Goal: Check status: Check status

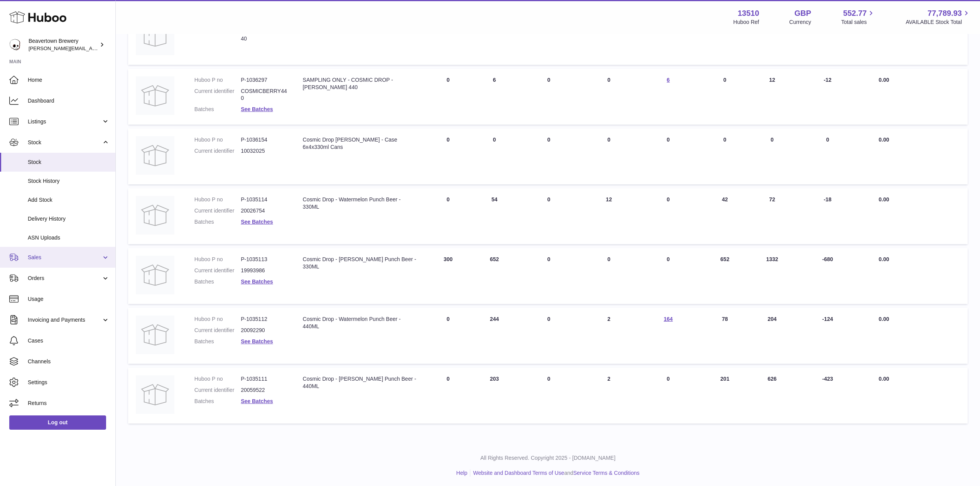
click at [34, 257] on span "Sales" at bounding box center [65, 257] width 74 height 7
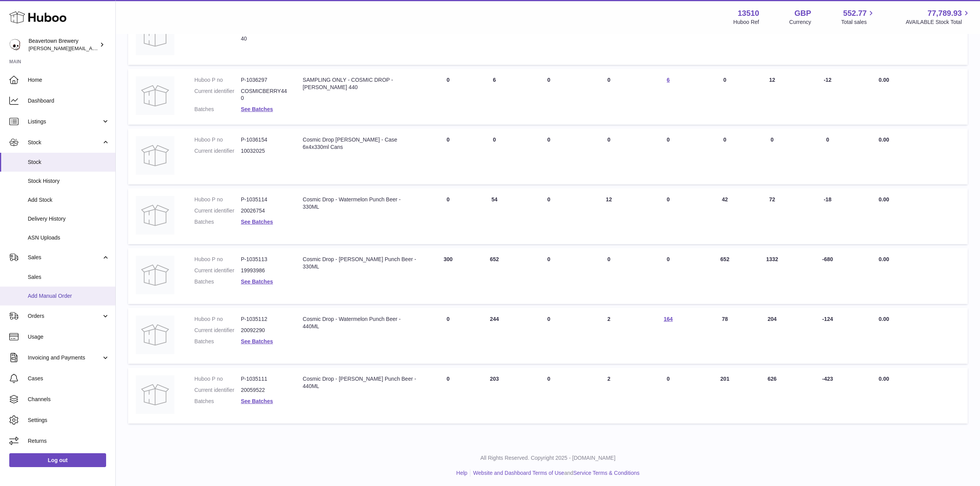
click at [56, 298] on span "Add Manual Order" at bounding box center [69, 296] width 82 height 7
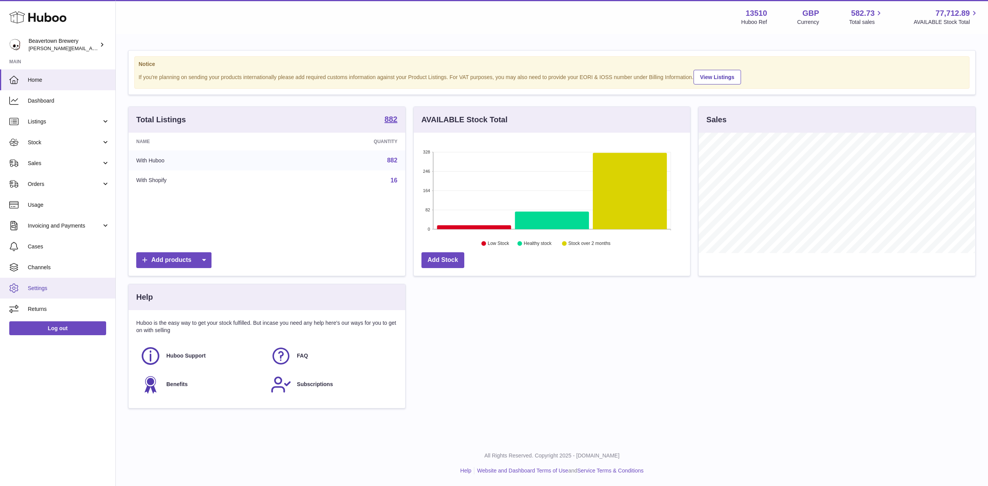
scroll to position [120, 276]
click at [52, 185] on span "Orders" at bounding box center [65, 184] width 74 height 7
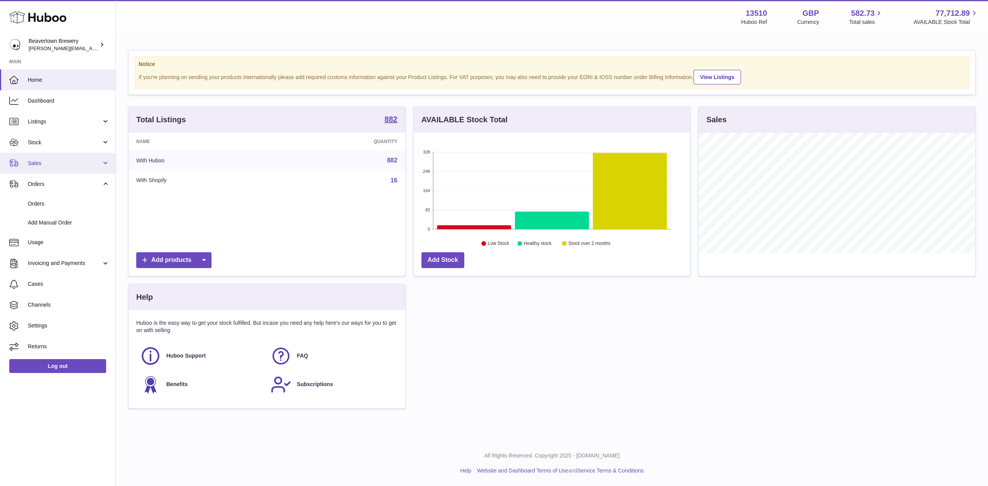
click at [48, 166] on span "Sales" at bounding box center [65, 163] width 74 height 7
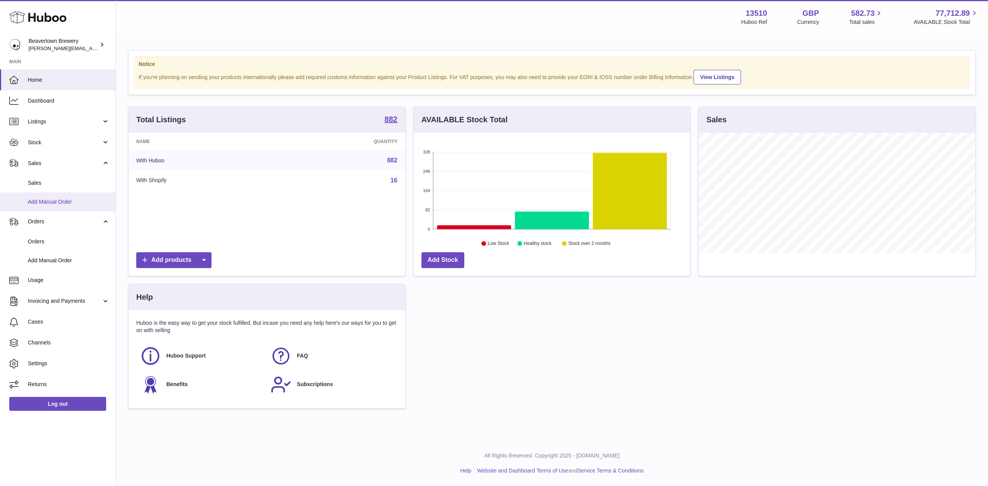
click at [44, 203] on span "Add Manual Order" at bounding box center [69, 201] width 82 height 7
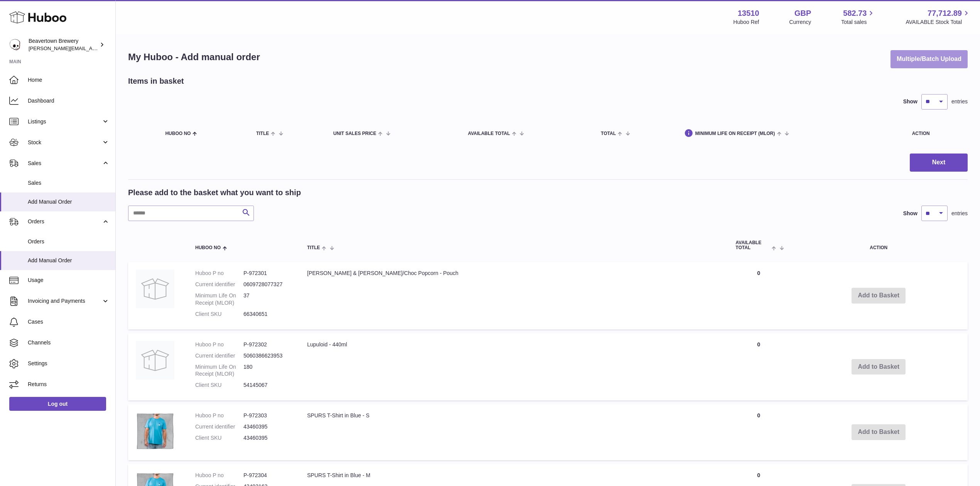
click at [905, 50] on button "Multiple/Batch Upload" at bounding box center [929, 59] width 77 height 18
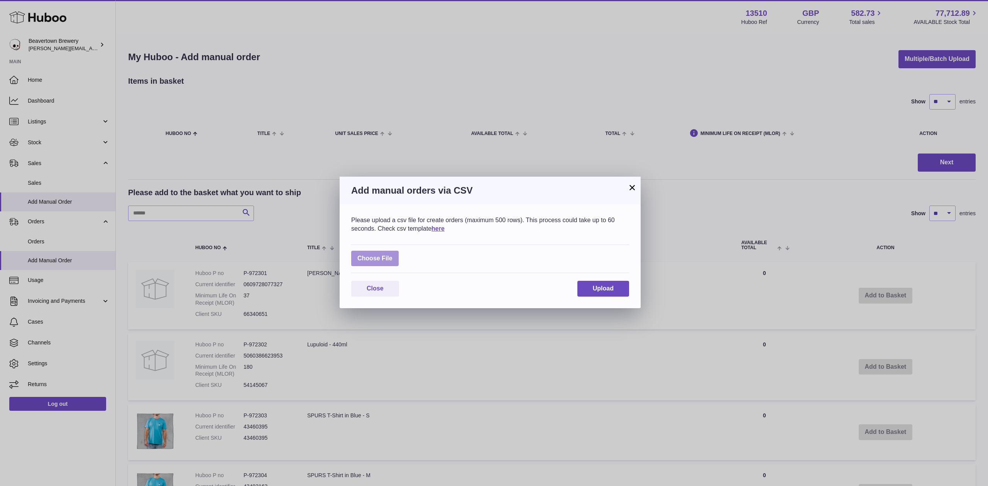
click at [365, 252] on label at bounding box center [374, 259] width 47 height 16
click at [393, 255] on input "file" at bounding box center [393, 255] width 0 height 0
type input "**********"
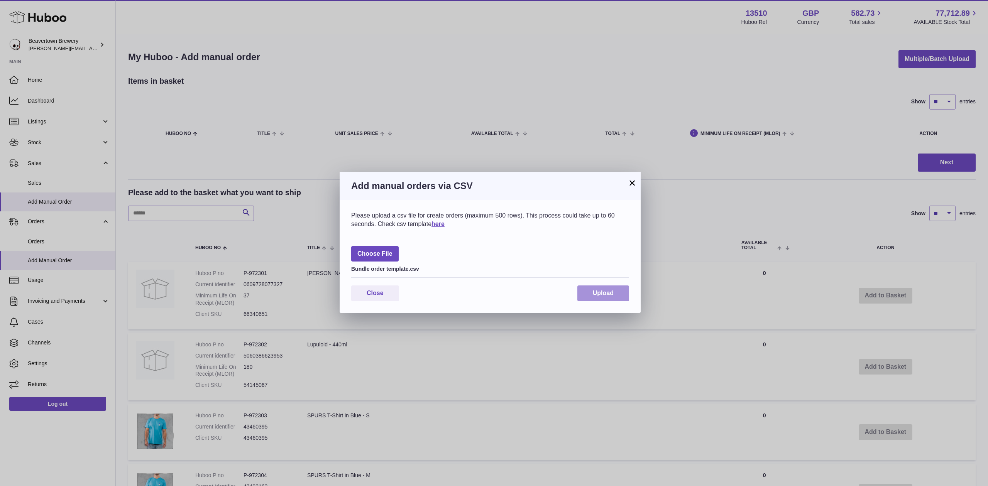
click at [600, 291] on span "Upload" at bounding box center [603, 293] width 21 height 7
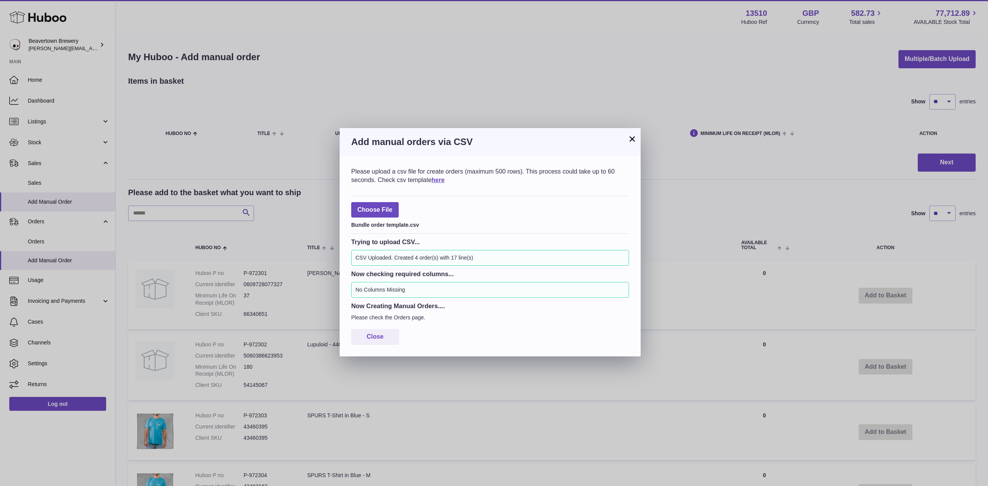
click at [635, 142] on button "×" at bounding box center [632, 138] width 9 height 9
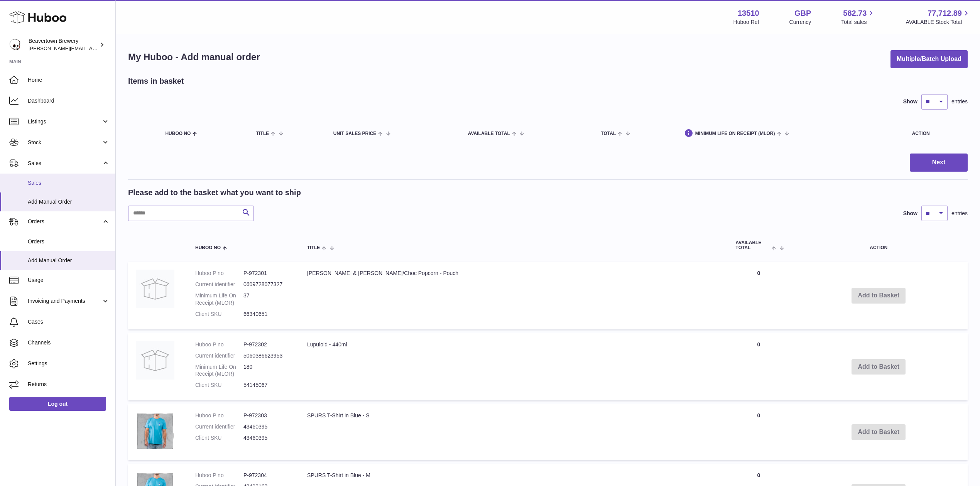
click at [73, 178] on link "Sales" at bounding box center [57, 183] width 115 height 19
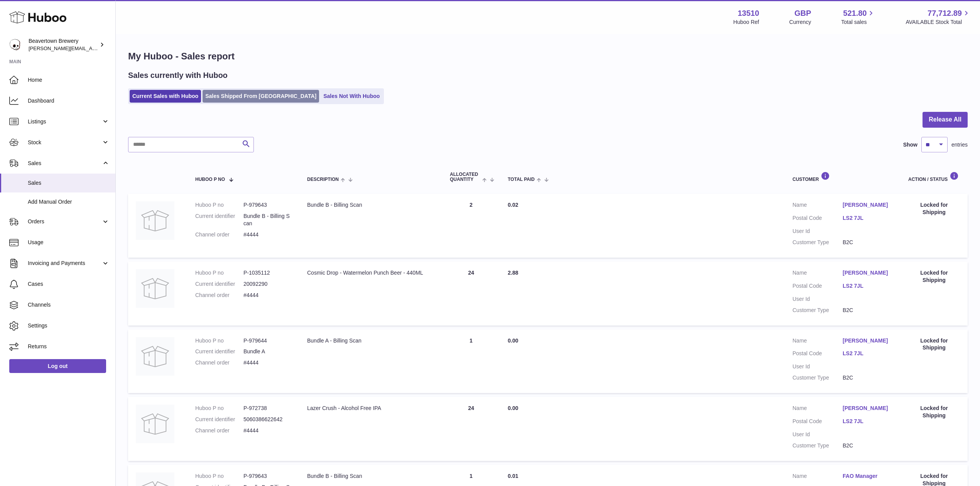
click at [235, 93] on link "Sales Shipped From [GEOGRAPHIC_DATA]" at bounding box center [261, 96] width 117 height 13
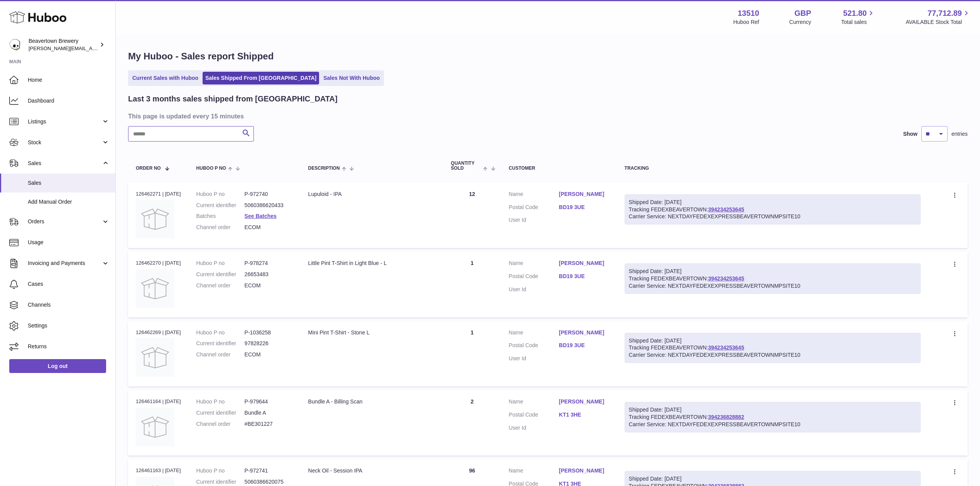
click at [214, 129] on input "text" at bounding box center [191, 133] width 126 height 15
paste input "*****"
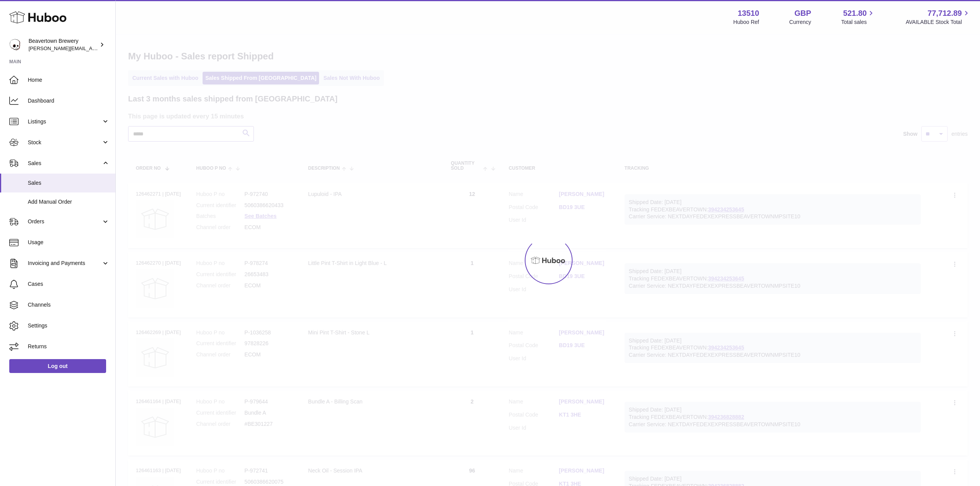
type input "*****"
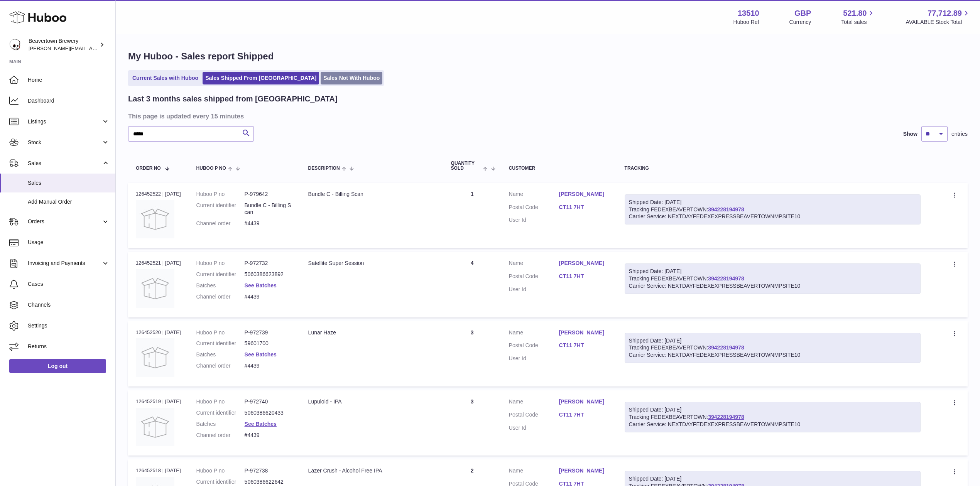
click at [344, 76] on link "Sales Not With Huboo" at bounding box center [352, 78] width 62 height 13
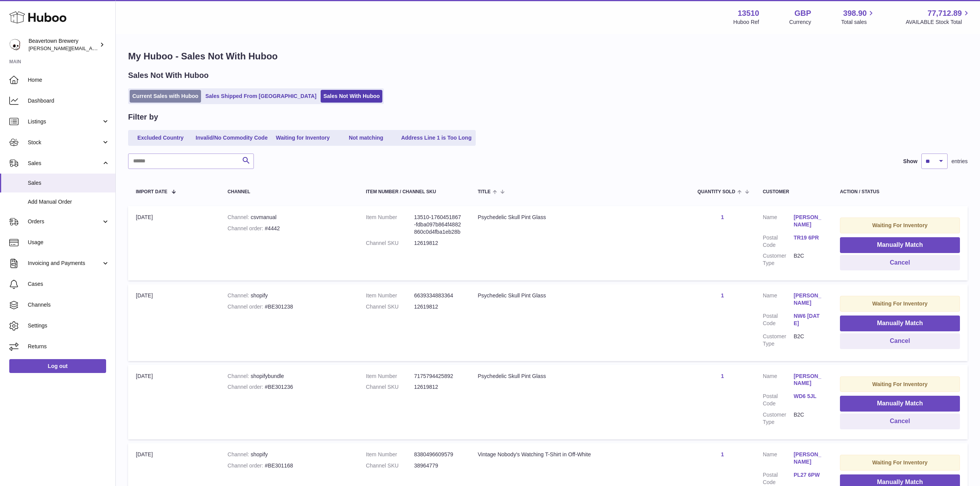
click at [153, 99] on link "Current Sales with Huboo" at bounding box center [165, 96] width 71 height 13
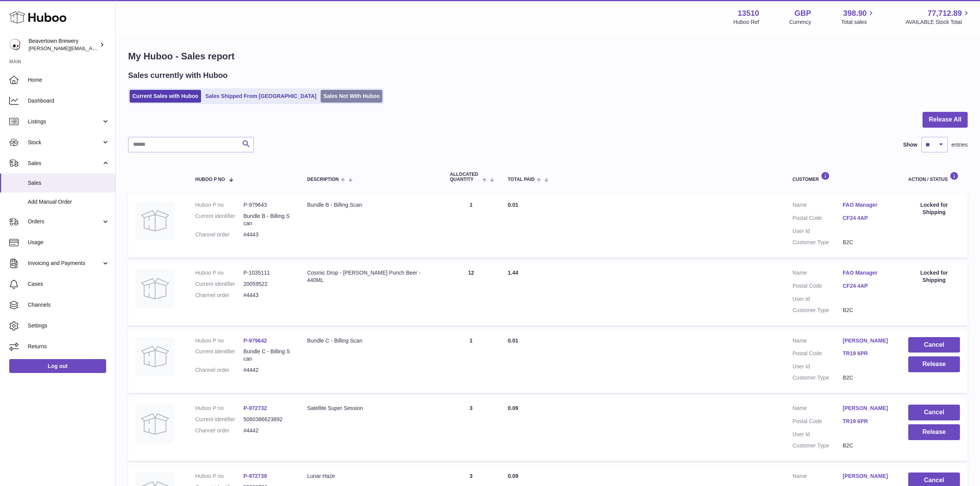
click at [321, 93] on link "Sales Not With Huboo" at bounding box center [352, 96] width 62 height 13
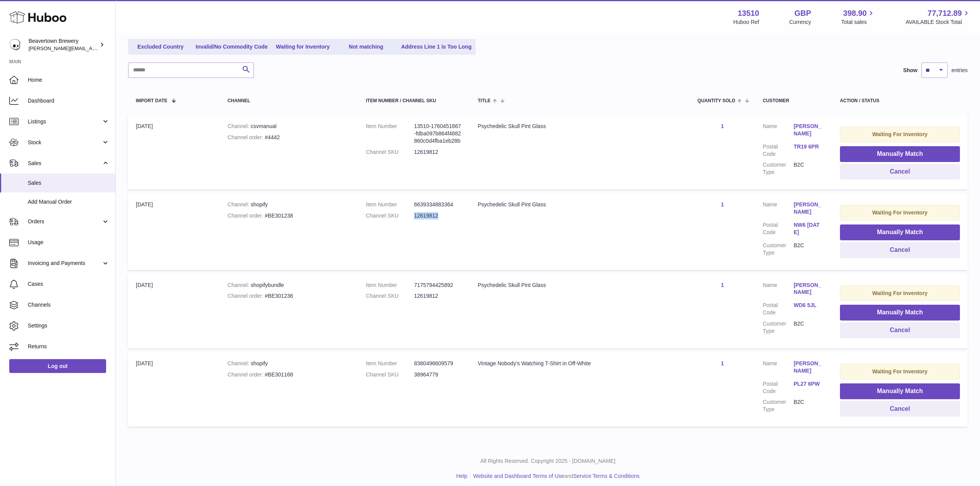
drag, startPoint x: 432, startPoint y: 212, endPoint x: 406, endPoint y: 212, distance: 26.3
click at [406, 212] on dl "Item Number 6639334883364 Channel SKU 12619812" at bounding box center [414, 212] width 96 height 22
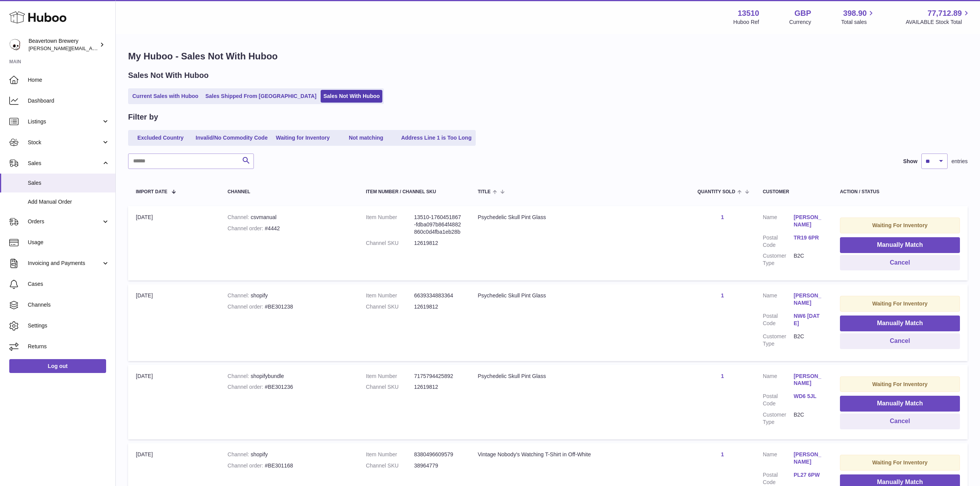
click at [774, 214] on dt "Customer Name" at bounding box center [778, 222] width 31 height 17
click at [862, 322] on button "Manually Match" at bounding box center [900, 324] width 120 height 16
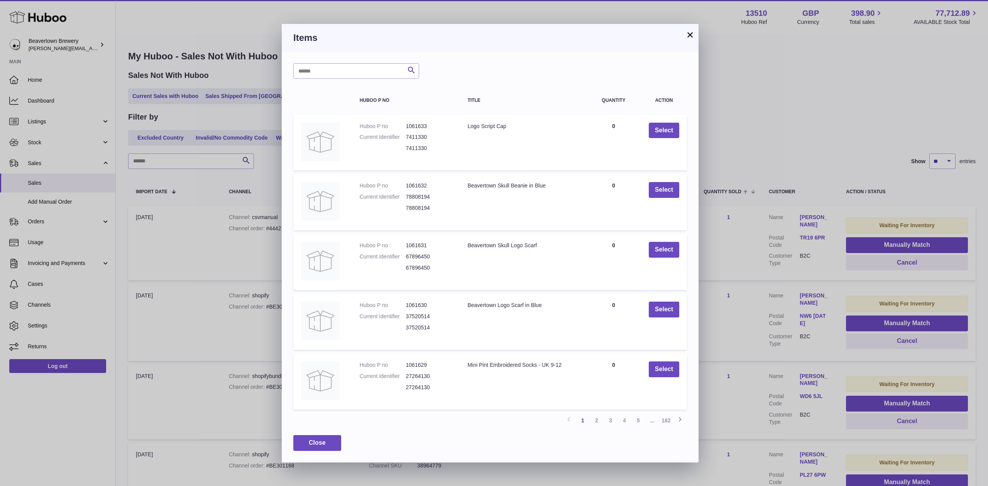
click at [360, 60] on div "Search Huboo P no Title Quantity Action Huboo P no 1061633 Current Identifier 7…" at bounding box center [490, 257] width 417 height 411
click at [360, 73] on input "text" at bounding box center [356, 70] width 126 height 15
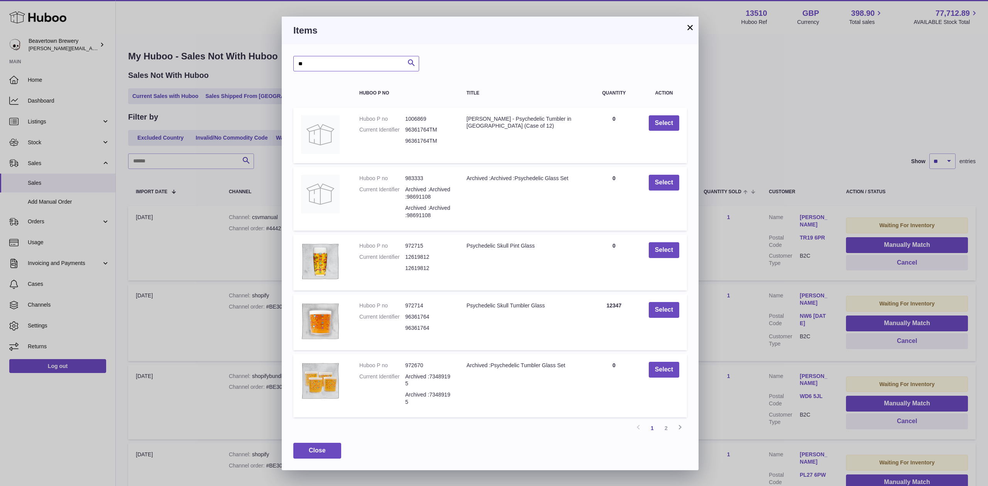
type input "*"
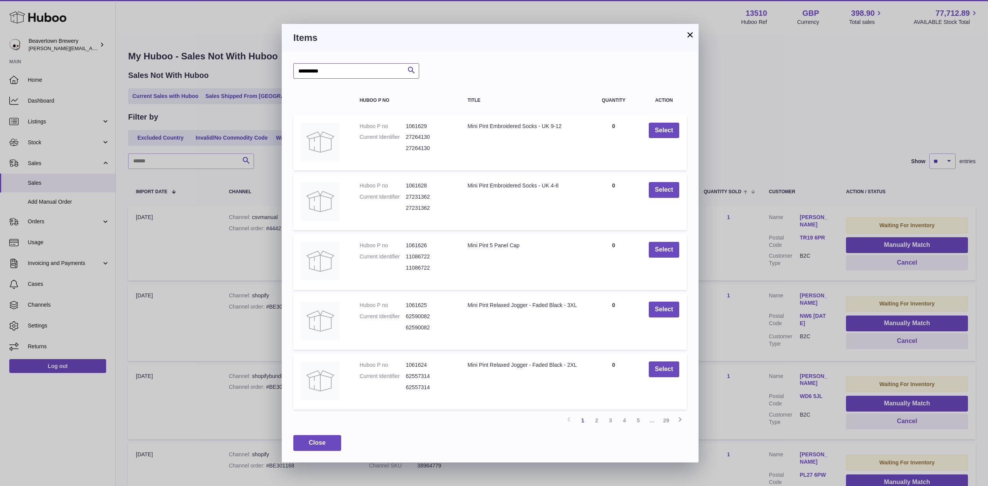
type input "**********"
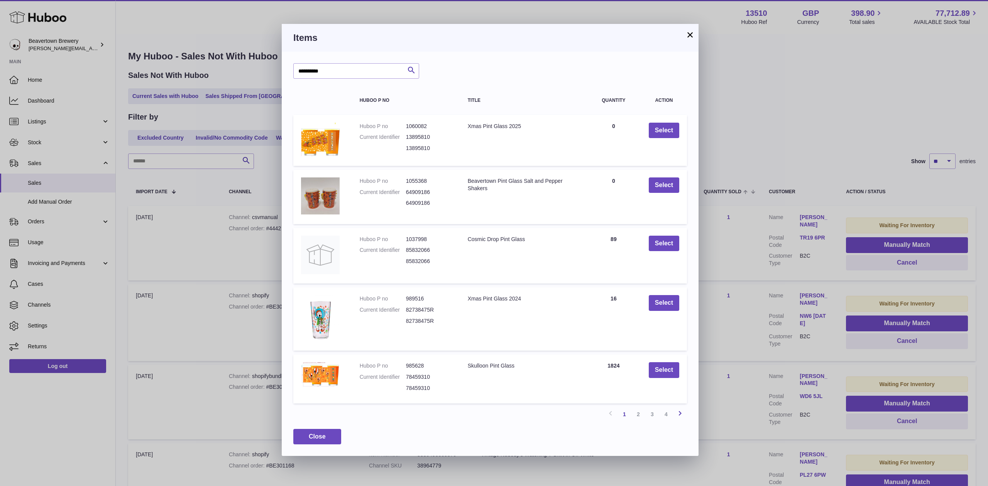
click at [679, 418] on icon at bounding box center [679, 414] width 9 height 10
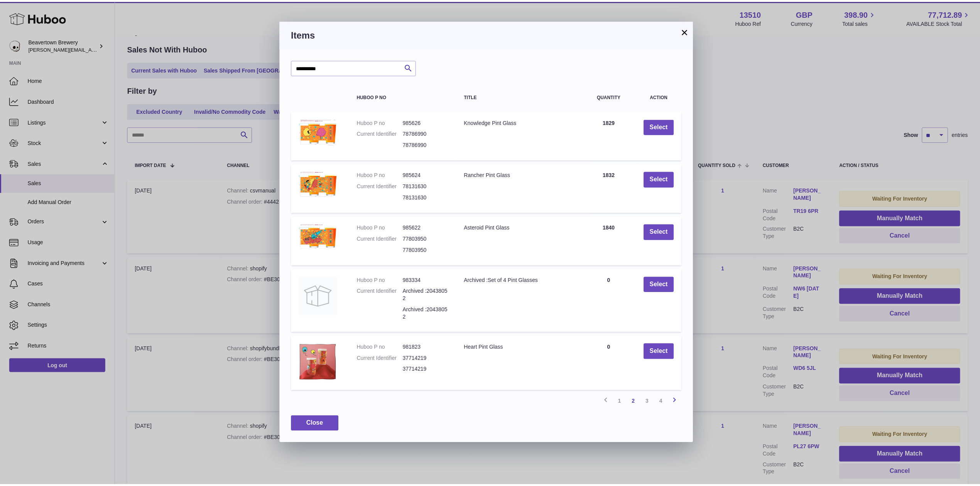
scroll to position [35, 0]
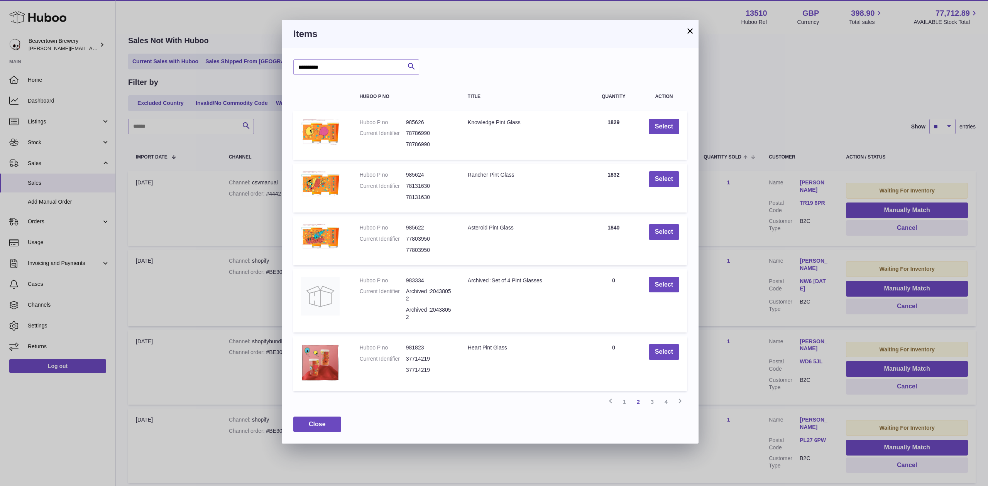
click at [788, 119] on div "**********" at bounding box center [494, 243] width 988 height 486
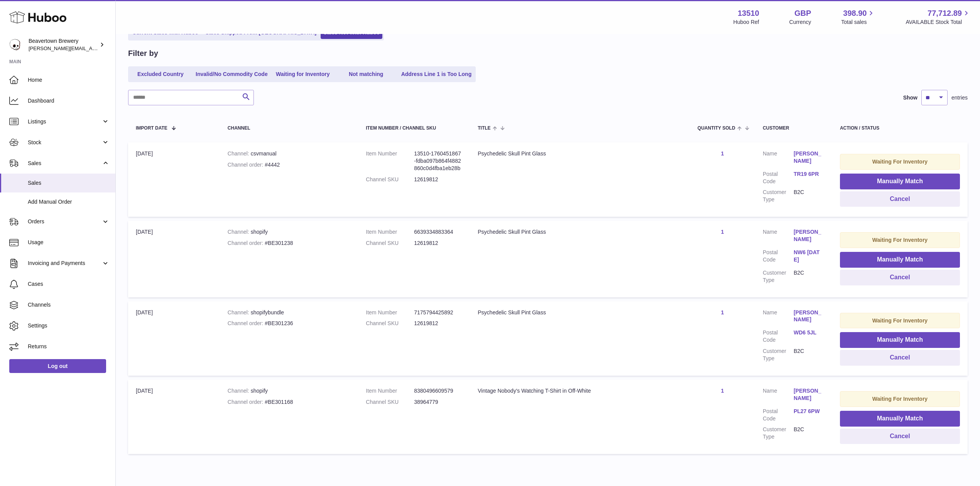
scroll to position [91, 0]
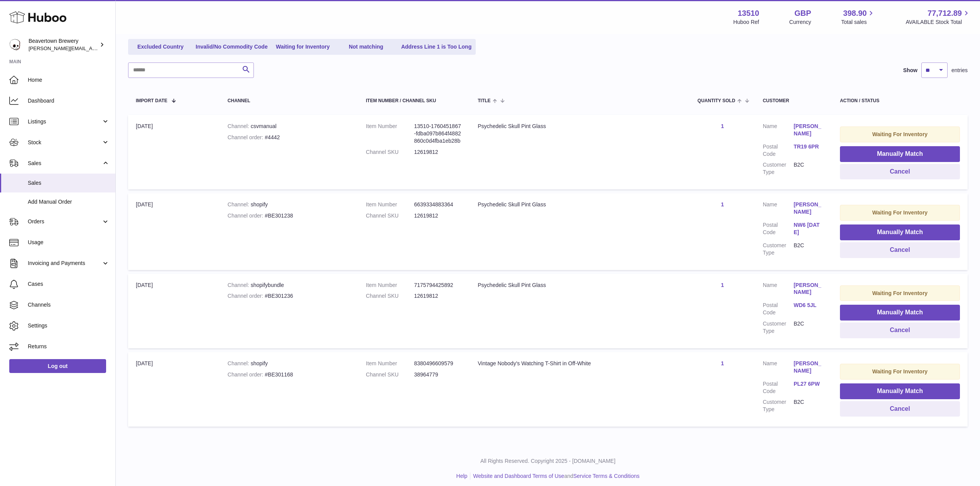
click at [425, 212] on dd "12619812" at bounding box center [438, 215] width 48 height 7
drag, startPoint x: 430, startPoint y: 211, endPoint x: 395, endPoint y: 210, distance: 34.4
click at [395, 210] on dl "Item Number 6639334883364 Channel SKU 12619812" at bounding box center [414, 212] width 96 height 22
copy dl "12619812"
click at [46, 141] on span "Stock" at bounding box center [65, 142] width 74 height 7
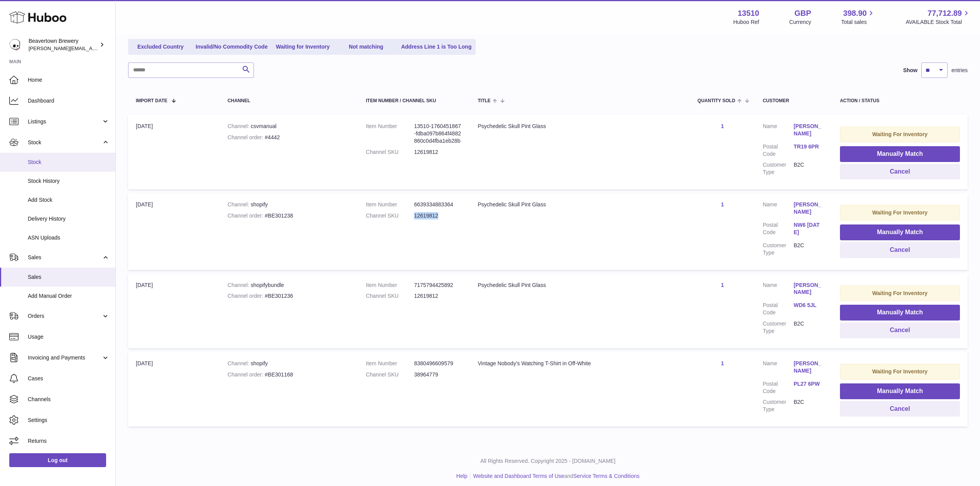
click at [58, 156] on link "Stock" at bounding box center [57, 162] width 115 height 19
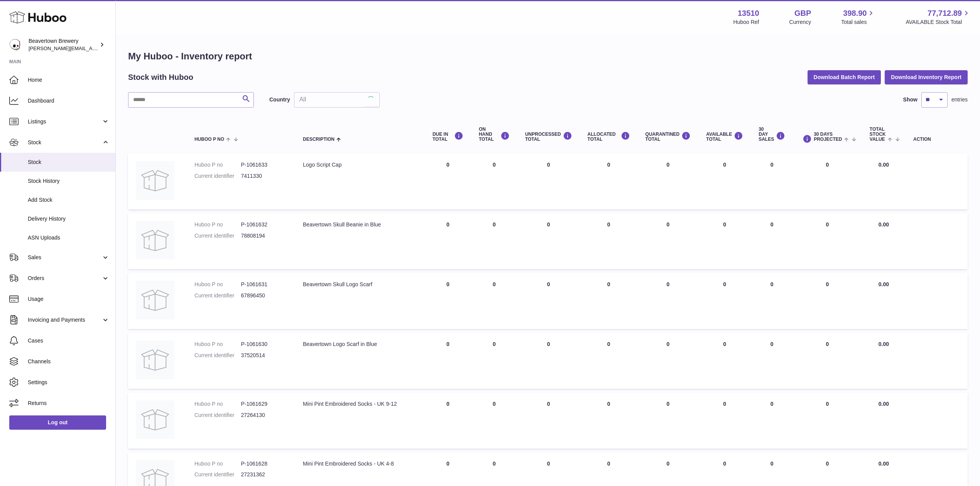
click at [176, 84] on div "Stock with Huboo Download Batch Report Download Inventory Report" at bounding box center [548, 77] width 840 height 14
click at [180, 93] on input "text" at bounding box center [191, 99] width 126 height 15
paste input "********"
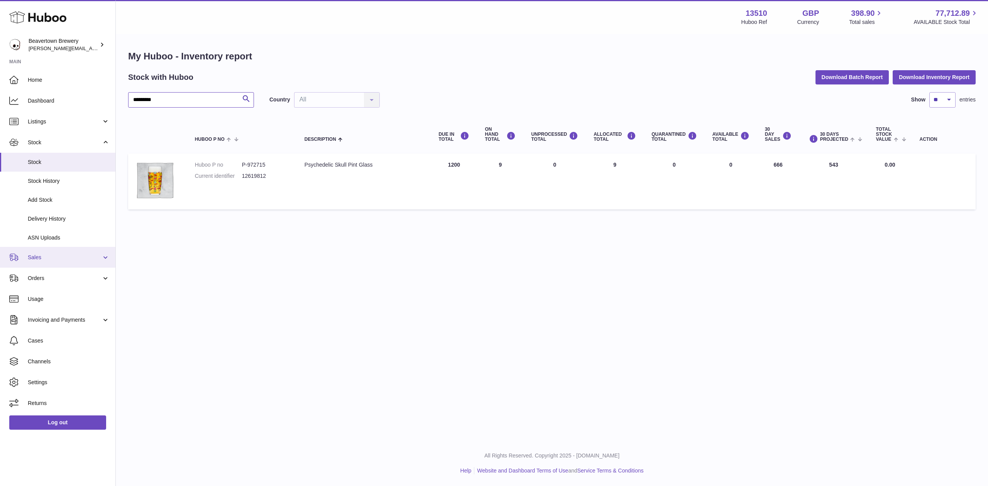
type input "********"
click at [53, 255] on span "Sales" at bounding box center [65, 257] width 74 height 7
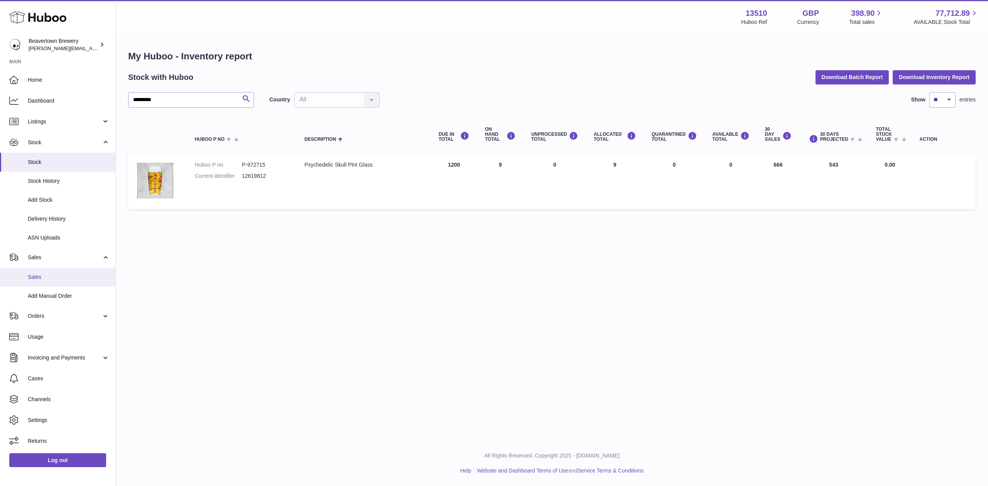
click at [59, 274] on span "Sales" at bounding box center [69, 277] width 82 height 7
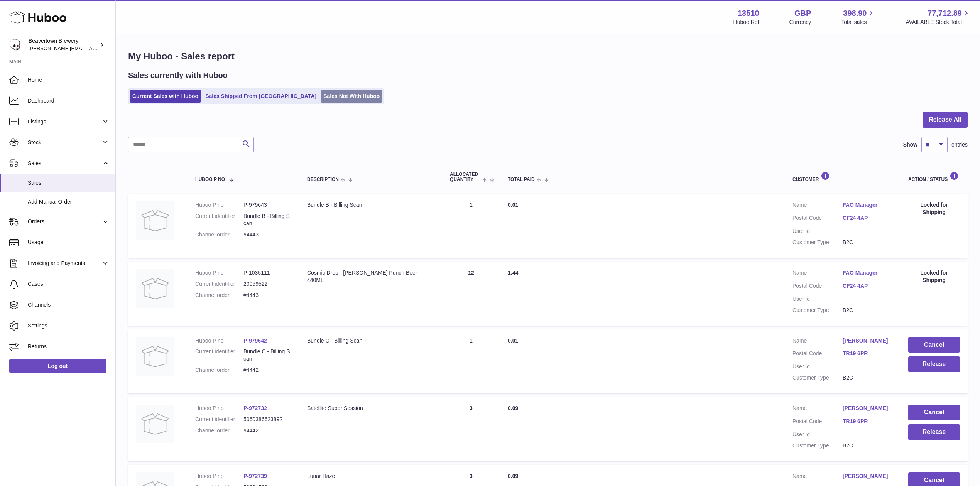
click at [321, 100] on link "Sales Not With Huboo" at bounding box center [352, 96] width 62 height 13
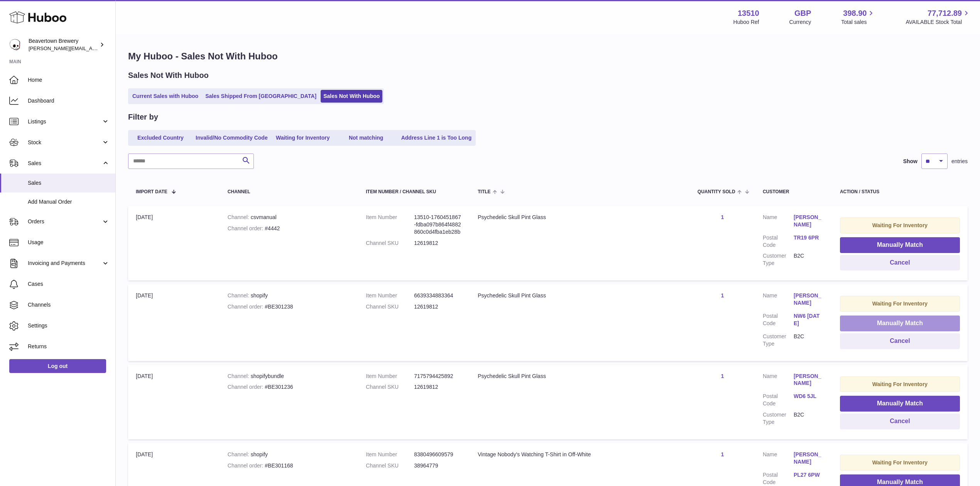
click at [871, 321] on button "Manually Match" at bounding box center [900, 324] width 120 height 16
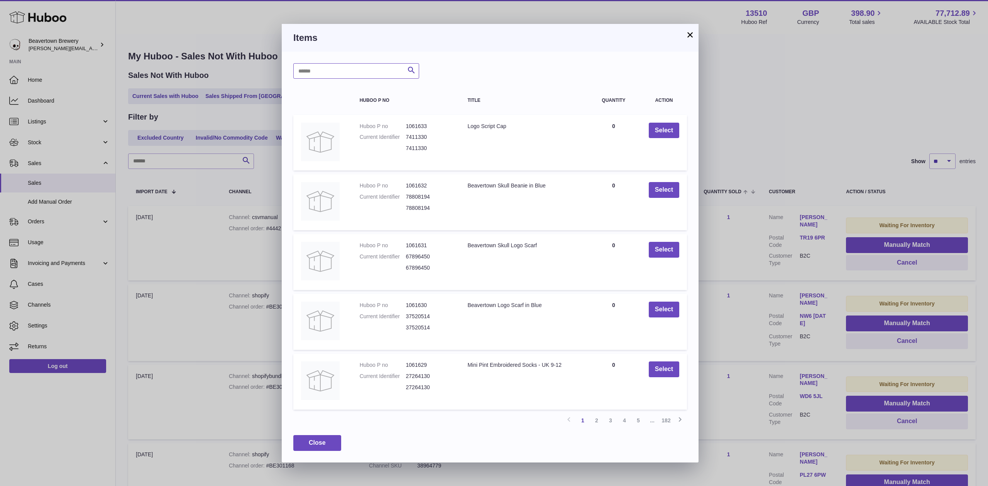
click at [381, 75] on input "text" at bounding box center [356, 70] width 126 height 15
type input "**********"
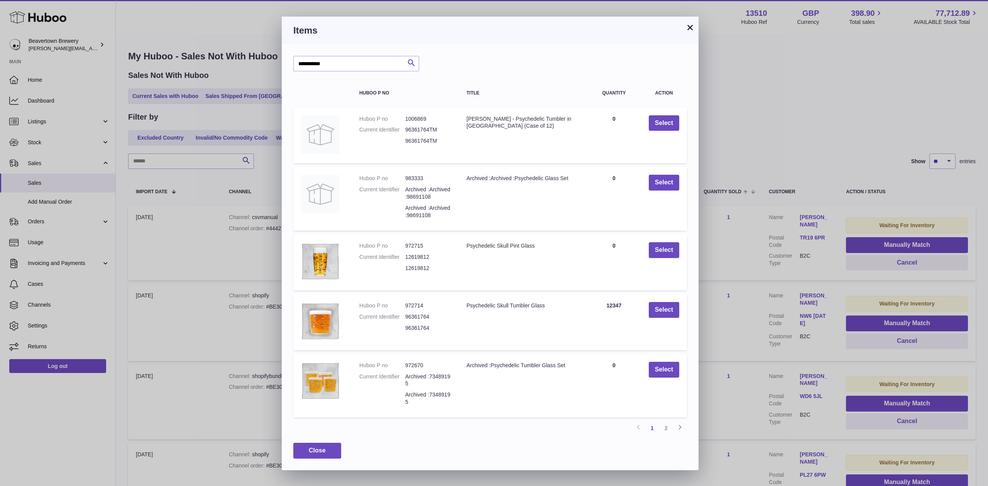
click at [689, 24] on button "×" at bounding box center [690, 27] width 9 height 9
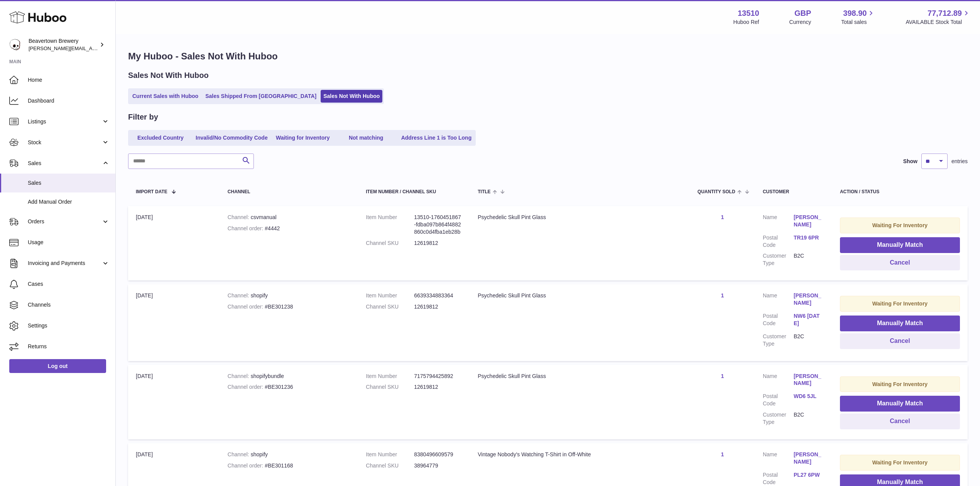
click at [272, 226] on div "Channel order #4442" at bounding box center [289, 228] width 123 height 7
click at [279, 227] on div "Channel order #4442" at bounding box center [289, 228] width 123 height 7
drag, startPoint x: 283, startPoint y: 227, endPoint x: 261, endPoint y: 229, distance: 22.4
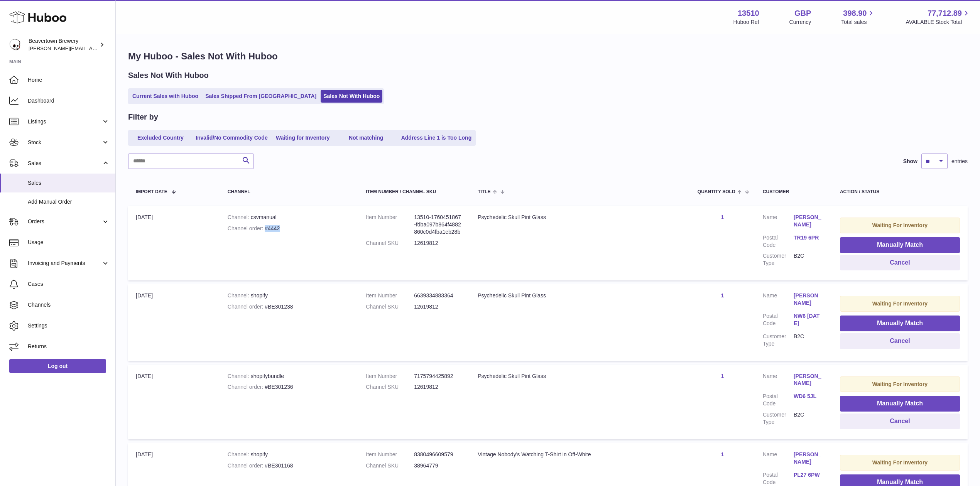
click at [261, 229] on div "Channel order #4442" at bounding box center [289, 228] width 123 height 7
copy div "#4442"
click at [53, 139] on span "Stock" at bounding box center [65, 142] width 74 height 7
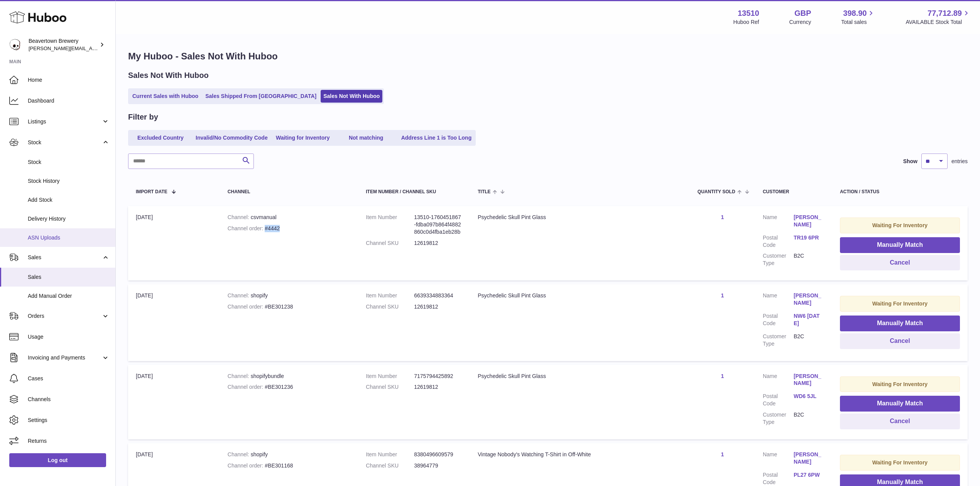
click at [67, 239] on span "ASN Uploads" at bounding box center [69, 237] width 82 height 7
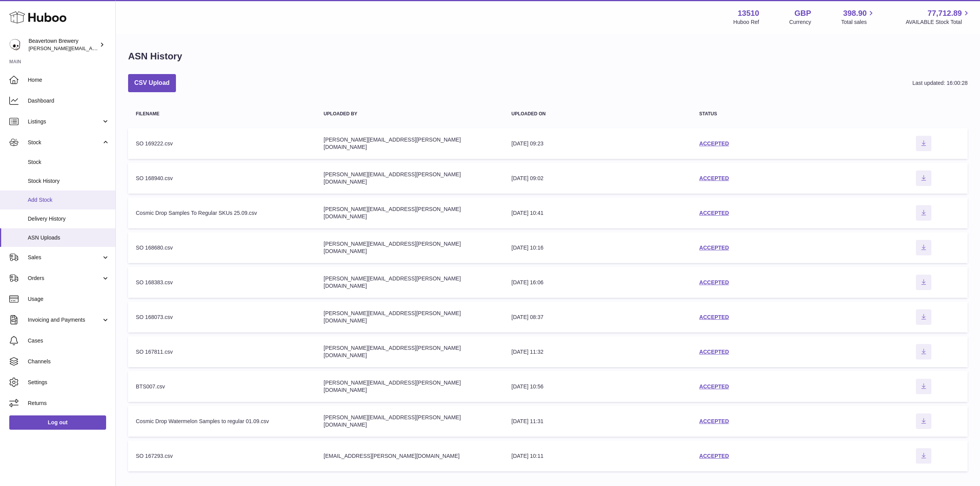
click at [54, 191] on link "Add Stock" at bounding box center [57, 200] width 115 height 19
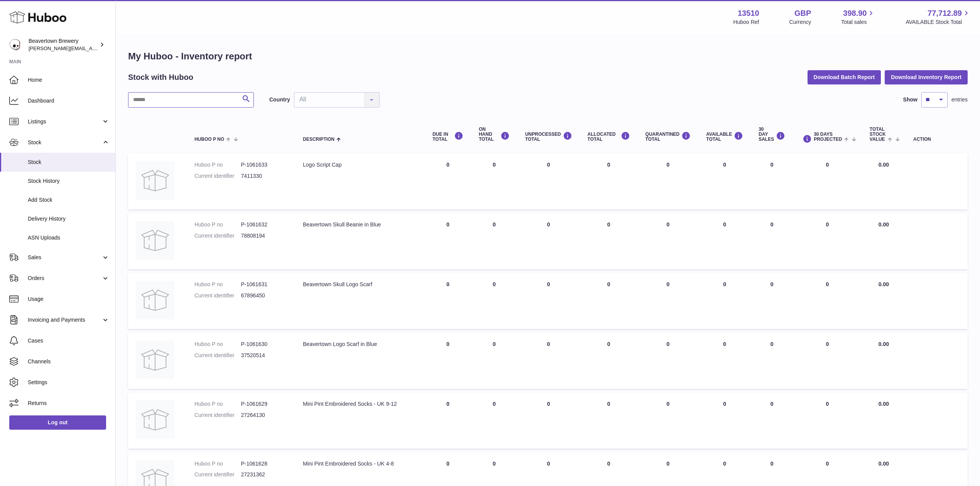
click at [164, 103] on input "text" at bounding box center [191, 99] width 126 height 15
click at [48, 196] on span "Add Stock" at bounding box center [69, 199] width 82 height 7
click at [61, 220] on span "Delivery History" at bounding box center [69, 218] width 82 height 7
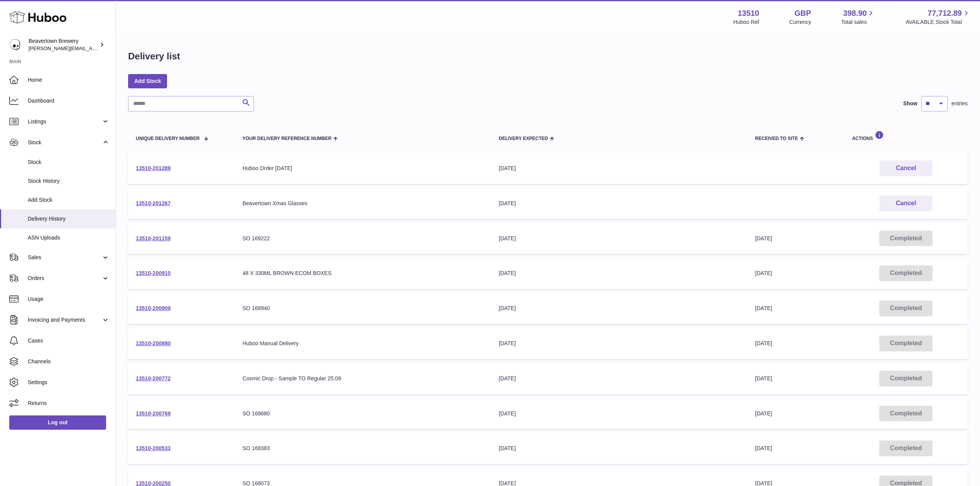
click at [150, 172] on td "13510-201289" at bounding box center [181, 168] width 107 height 31
click at [74, 266] on link "Sales" at bounding box center [57, 257] width 115 height 21
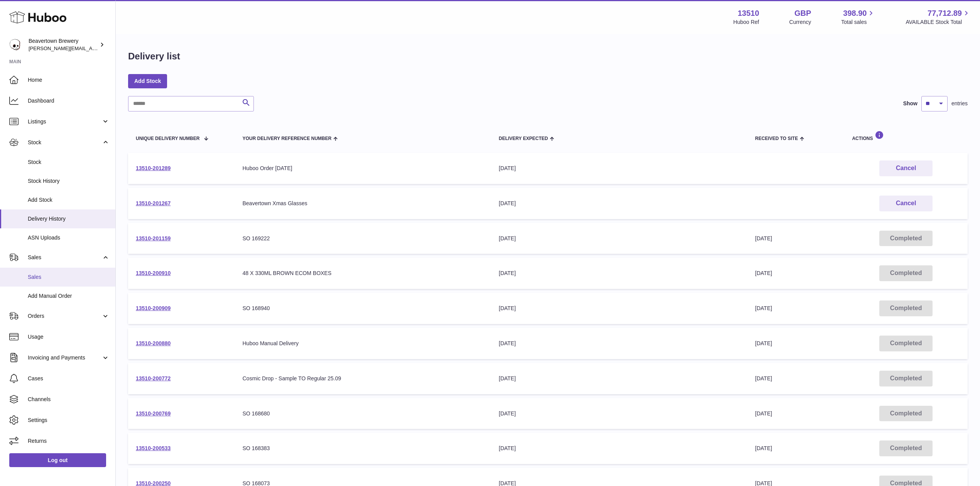
click at [73, 284] on link "Sales" at bounding box center [57, 277] width 115 height 19
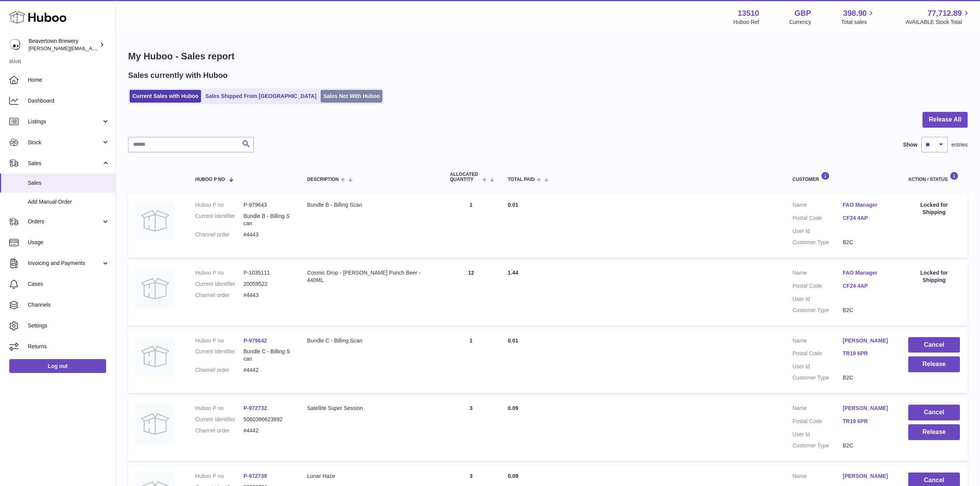
click at [321, 99] on link "Sales Not With Huboo" at bounding box center [352, 96] width 62 height 13
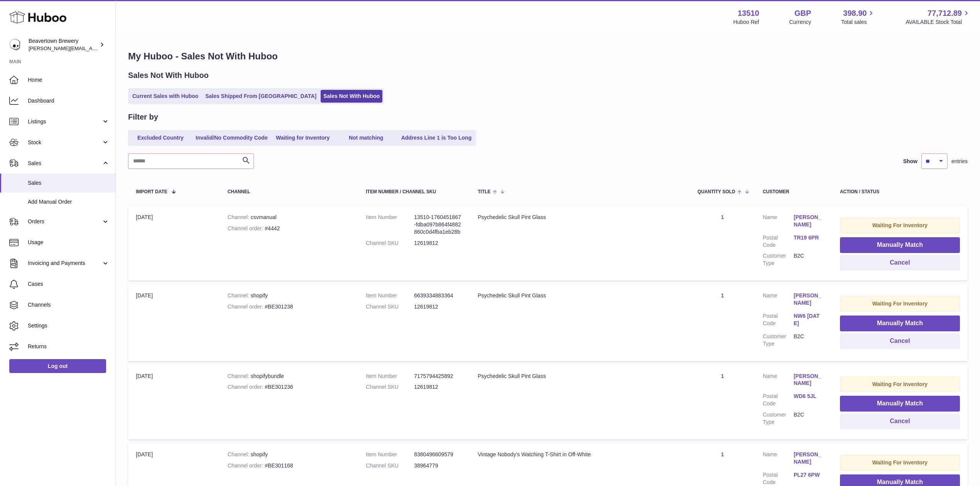
click at [283, 305] on div "Channel order #BE301238" at bounding box center [289, 306] width 123 height 7
copy div "BE301238"
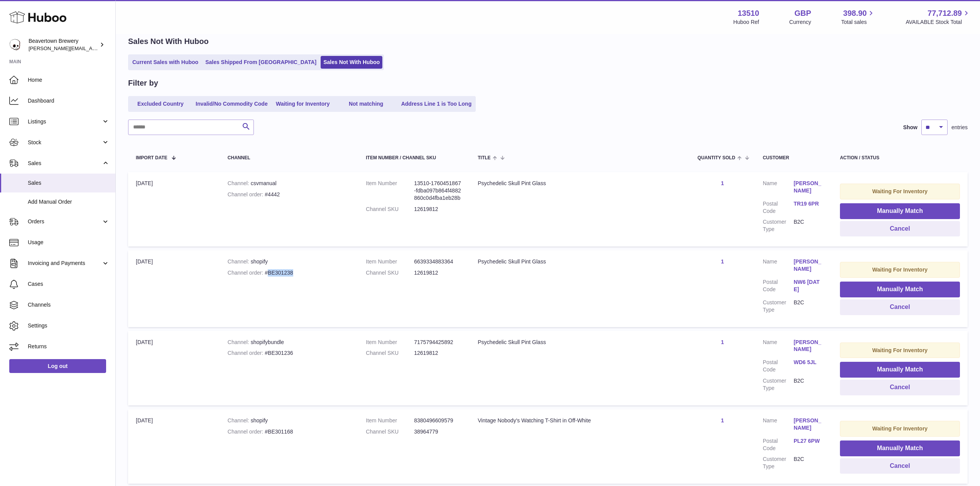
scroll to position [51, 0]
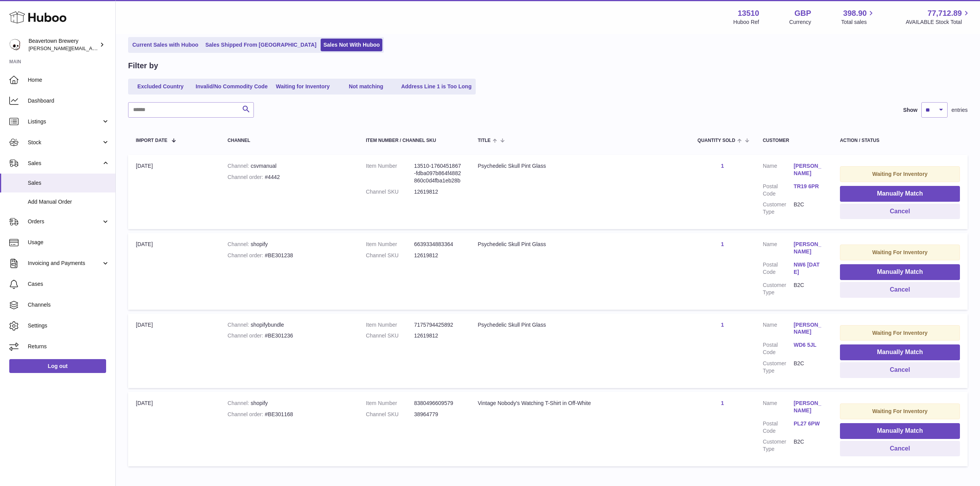
click at [281, 333] on div "Channel order #BE301236" at bounding box center [289, 335] width 123 height 7
copy div "BE301236"
drag, startPoint x: 291, startPoint y: 408, endPoint x: 267, endPoint y: 413, distance: 24.0
click at [267, 413] on td "Channel shopify Channel order #BE301168" at bounding box center [289, 429] width 138 height 74
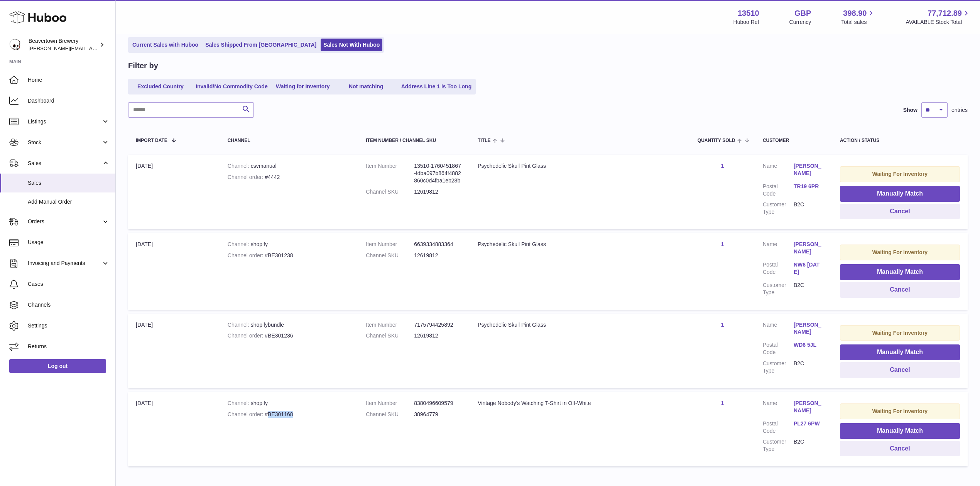
copy div "BE301168"
click at [222, 42] on link "Sales Shipped From [GEOGRAPHIC_DATA]" at bounding box center [261, 45] width 117 height 13
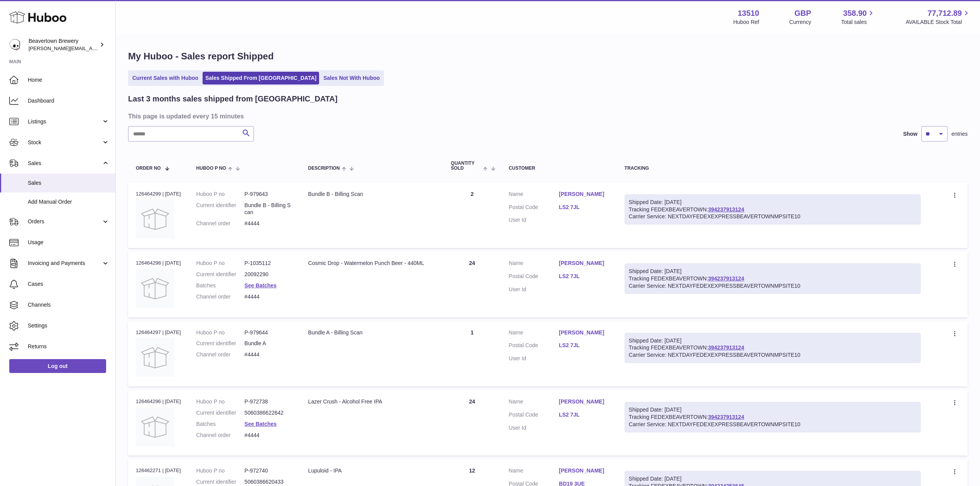
click at [212, 142] on div "Last 3 months sales shipped from Huboo This page is updated every 15 minutes Se…" at bounding box center [548, 492] width 840 height 796
click at [200, 135] on input "text" at bounding box center [191, 133] width 126 height 15
type input "*"
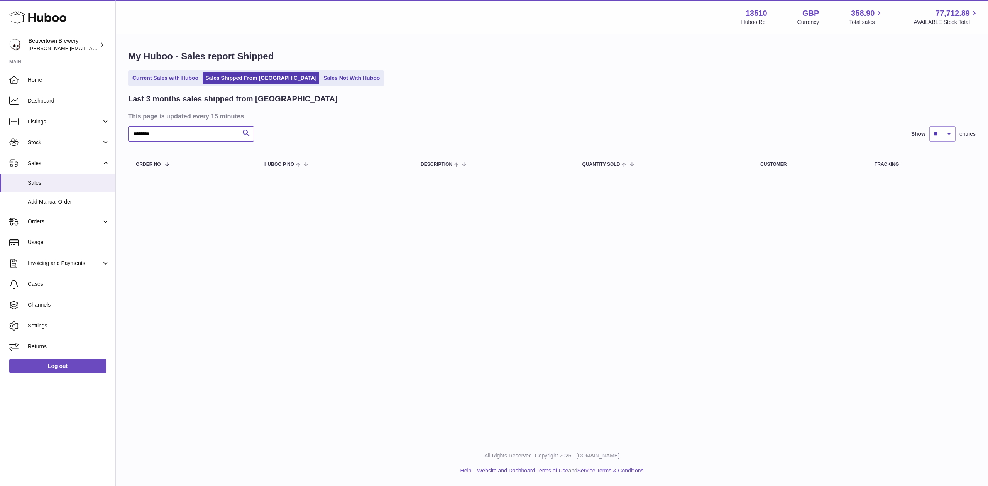
type input "********"
click at [156, 70] on ul "Current Sales with Huboo Sales Shipped From Huboo Sales Not With Huboo" at bounding box center [256, 78] width 256 height 16
click at [159, 71] on ul "Current Sales with Huboo Sales Shipped From Huboo Sales Not With Huboo" at bounding box center [256, 78] width 256 height 16
click at [161, 73] on link "Current Sales with Huboo" at bounding box center [165, 78] width 71 height 13
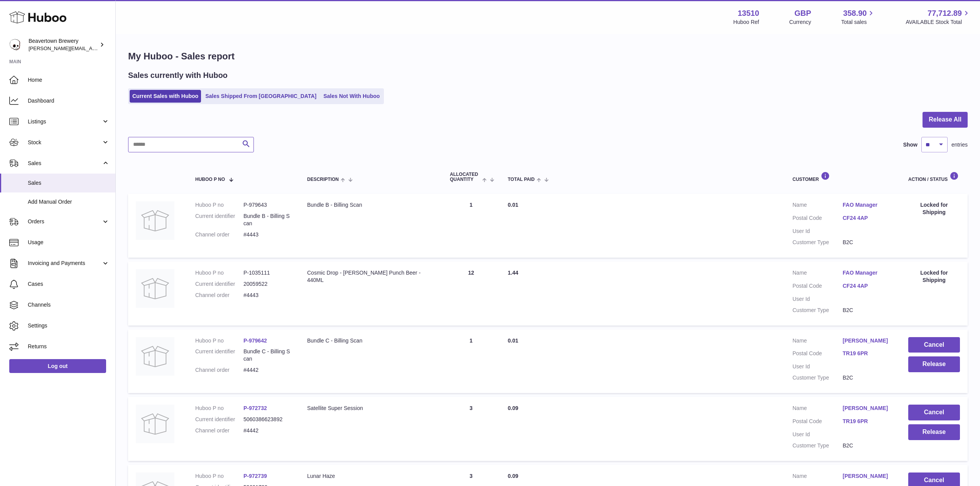
click at [176, 144] on input "text" at bounding box center [191, 144] width 126 height 15
paste input "********"
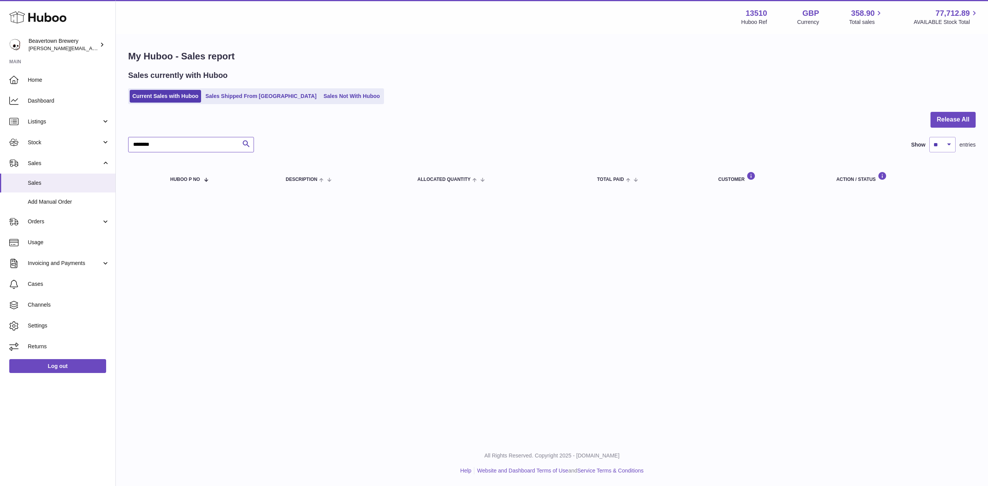
paste input "********"
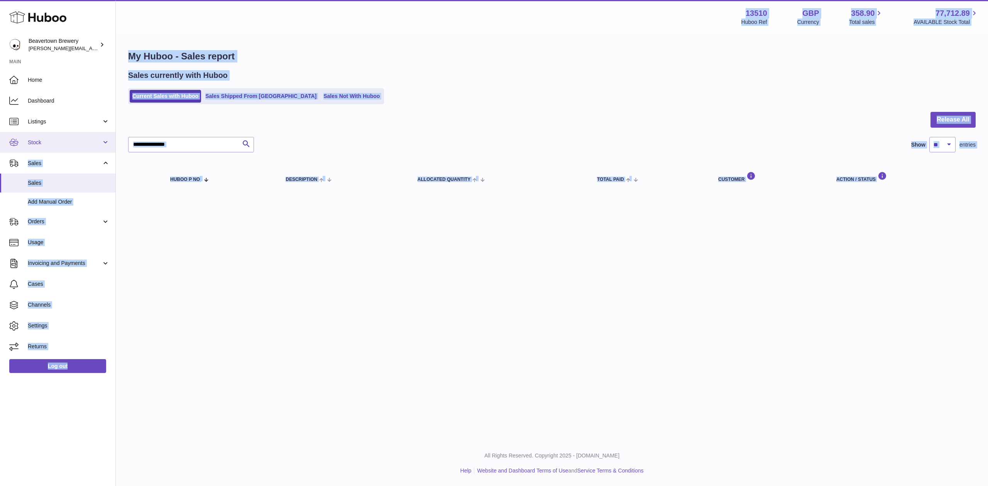
drag, startPoint x: 201, startPoint y: 143, endPoint x: 99, endPoint y: 132, distance: 102.5
click at [101, 132] on div "Huboo Beavertown Brewery [PERSON_NAME][EMAIL_ADDRESS][PERSON_NAME][DOMAIN_NAME]…" at bounding box center [494, 243] width 988 height 486
click at [184, 144] on input "**********" at bounding box center [191, 144] width 126 height 15
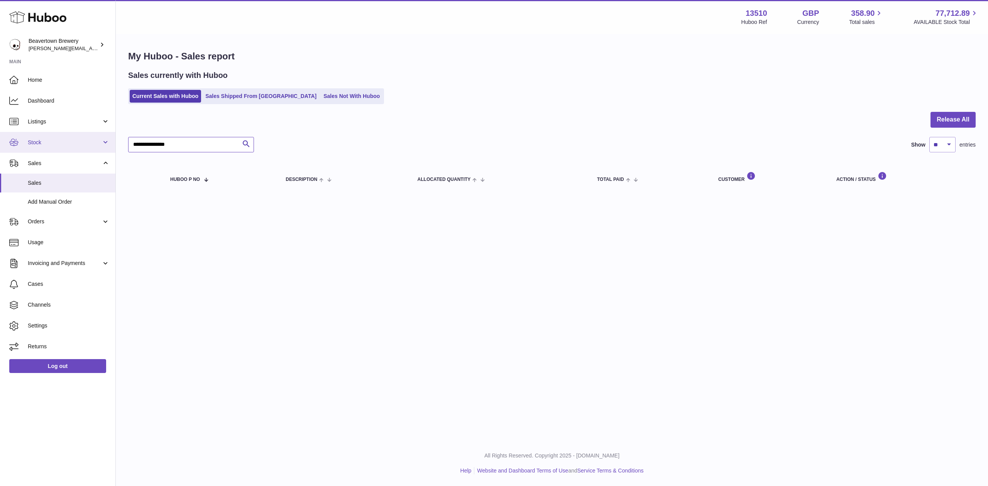
drag, startPoint x: 194, startPoint y: 144, endPoint x: 88, endPoint y: 142, distance: 105.4
click at [89, 142] on div "Huboo Beavertown Brewery [PERSON_NAME][EMAIL_ADDRESS][PERSON_NAME][DOMAIN_NAME]…" at bounding box center [494, 243] width 988 height 486
paste input "text"
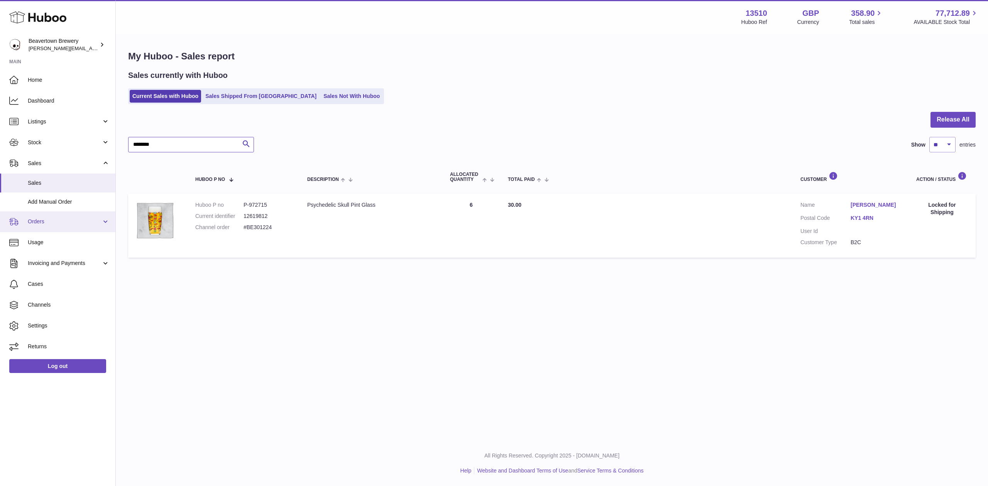
type input "********"
click at [67, 222] on span "Orders" at bounding box center [65, 221] width 74 height 7
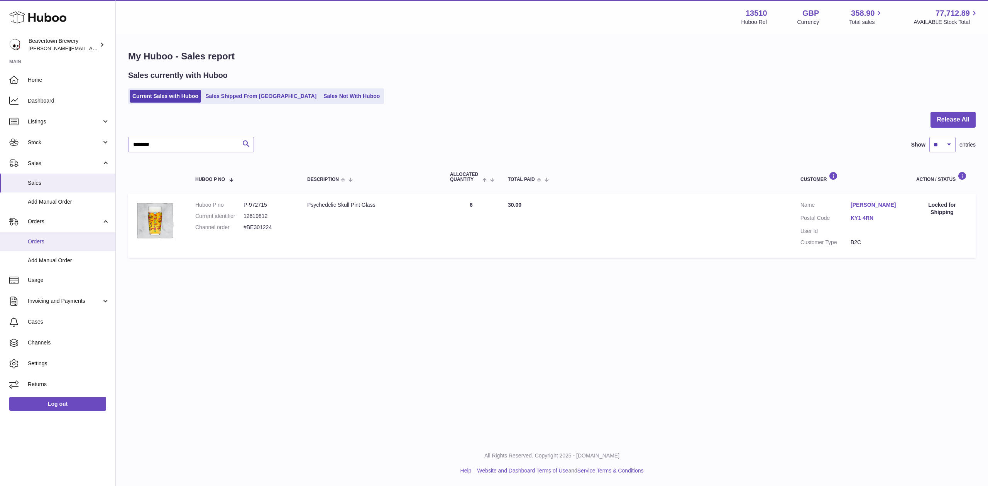
click at [66, 236] on link "Orders" at bounding box center [57, 241] width 115 height 19
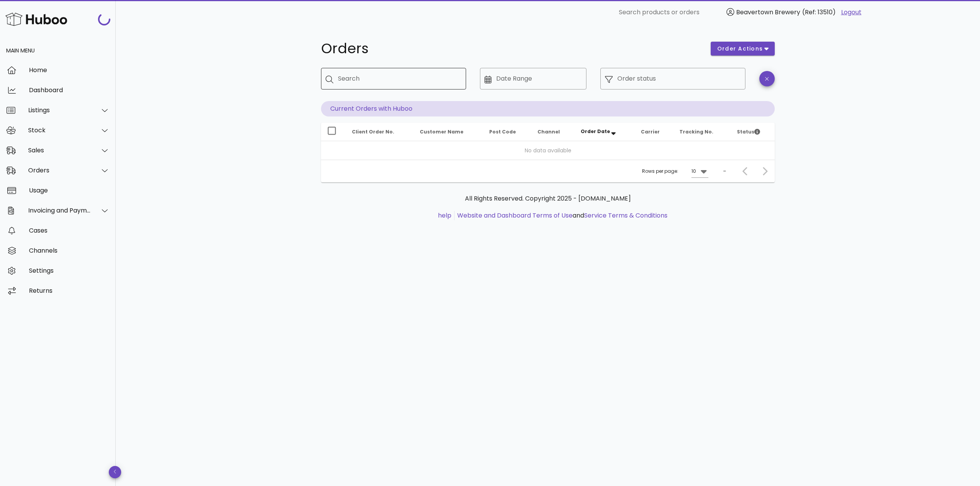
click at [345, 80] on input "Search" at bounding box center [399, 79] width 122 height 12
paste input "********"
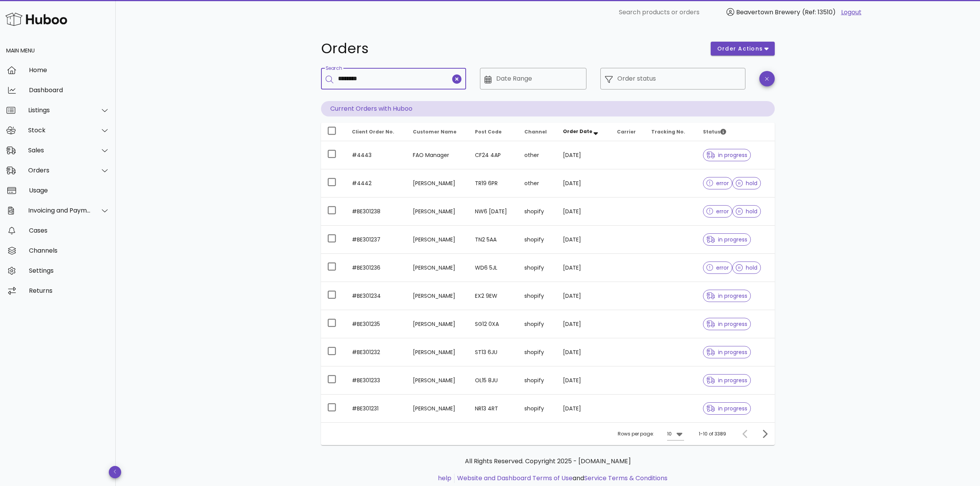
type input "********"
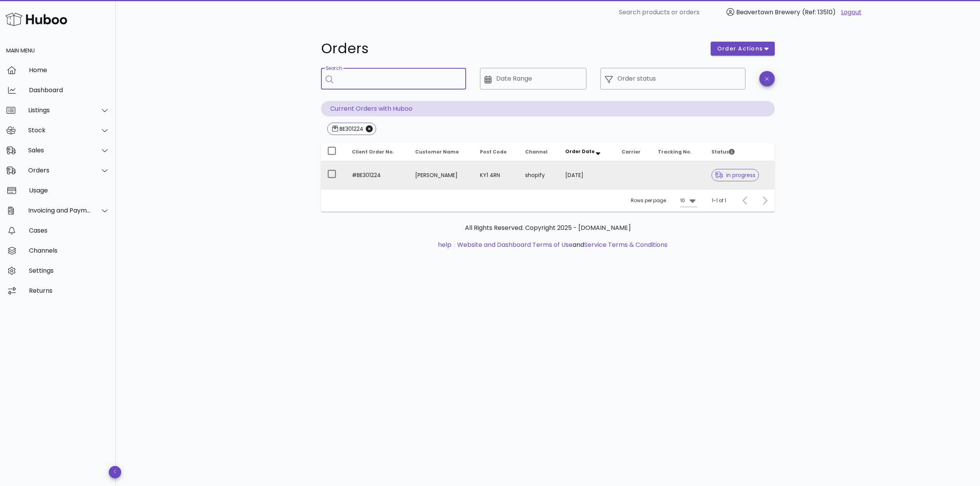
click at [427, 178] on td "[PERSON_NAME]" at bounding box center [441, 175] width 65 height 28
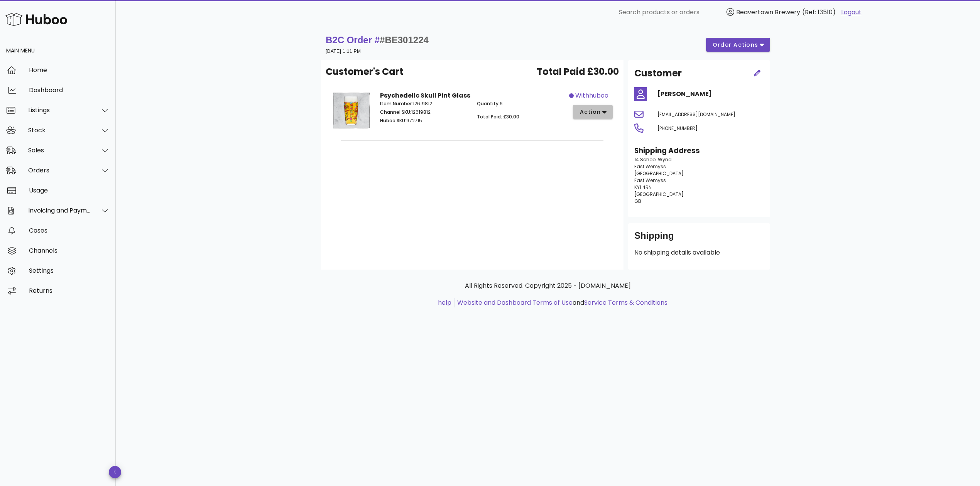
click at [581, 118] on button "action" at bounding box center [593, 112] width 40 height 14
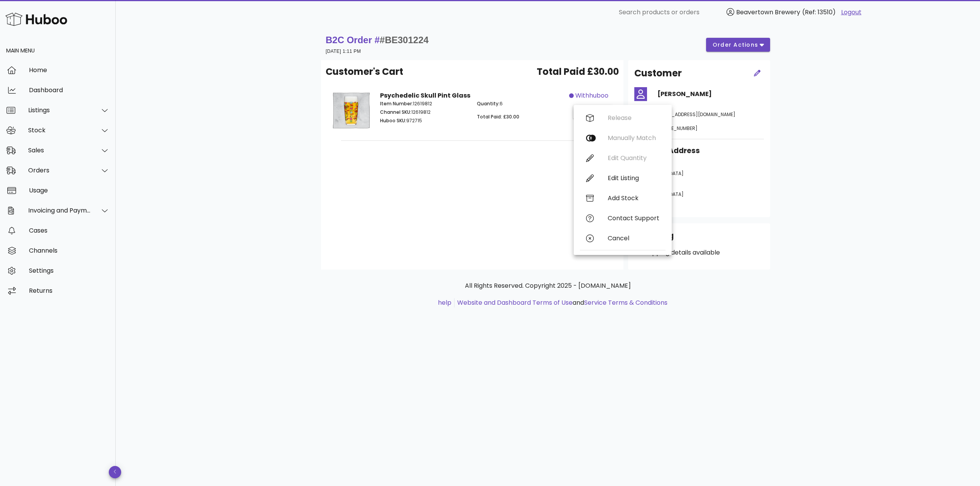
click at [506, 193] on div "Customer's Cart Total Paid £30.00 Psychedelic Skull Pint Glass Item Number: 126…" at bounding box center [472, 165] width 303 height 210
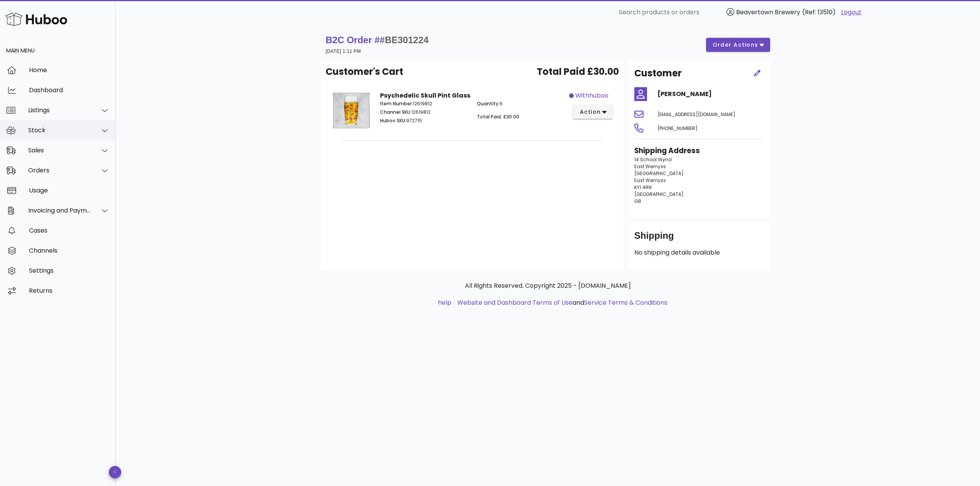
click at [48, 125] on div "Stock" at bounding box center [58, 130] width 116 height 20
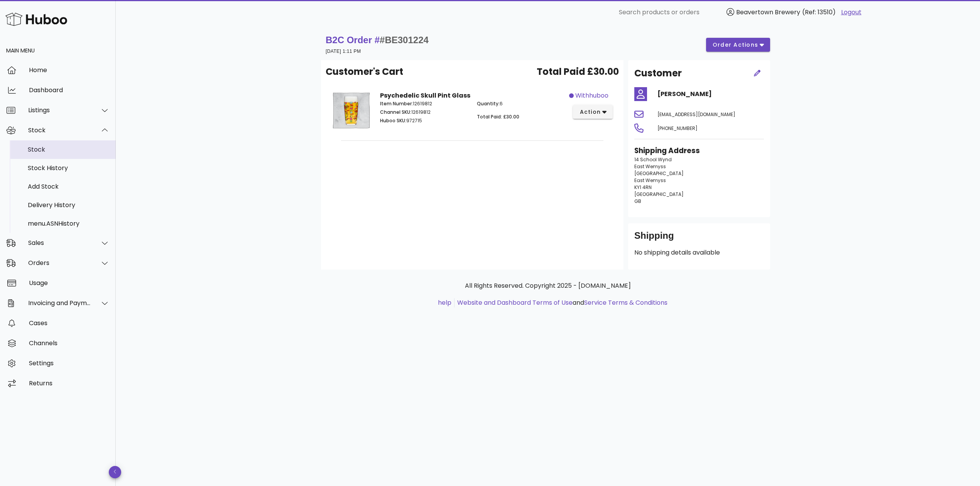
click at [55, 144] on div "Stock" at bounding box center [69, 149] width 82 height 17
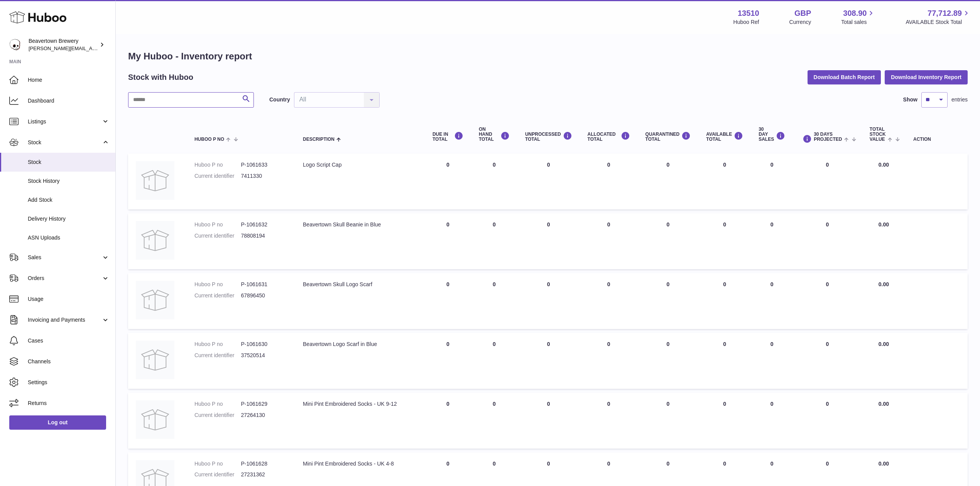
click at [190, 98] on input "text" at bounding box center [191, 99] width 126 height 15
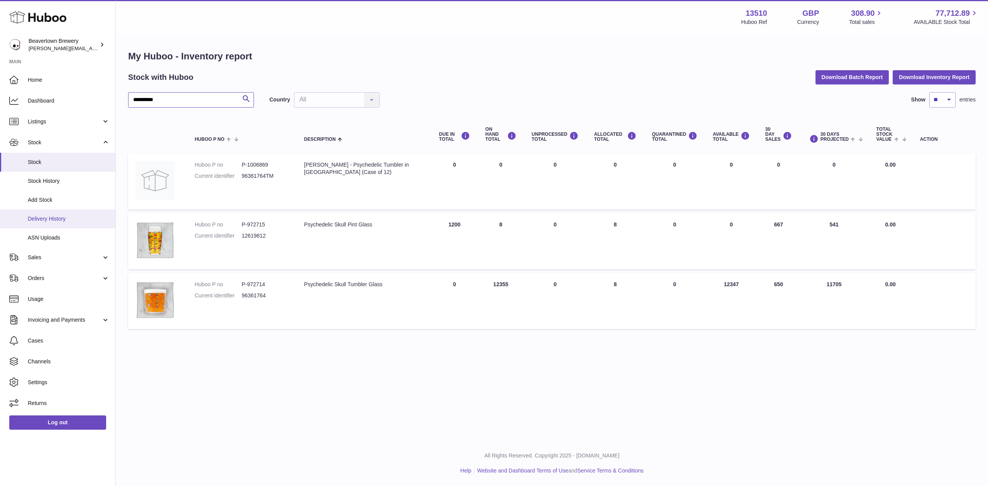
type input "**********"
click at [45, 218] on span "Delivery History" at bounding box center [69, 218] width 82 height 7
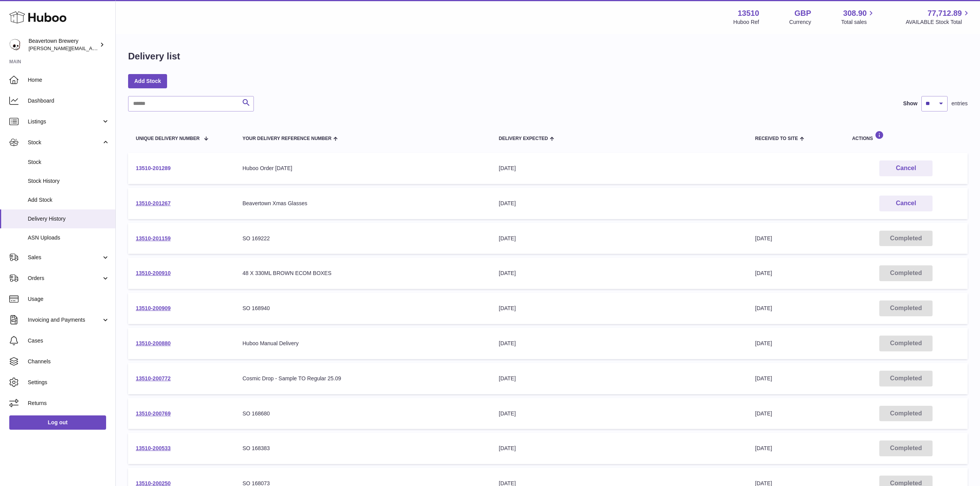
click at [159, 166] on link "13510-201289" at bounding box center [153, 168] width 35 height 6
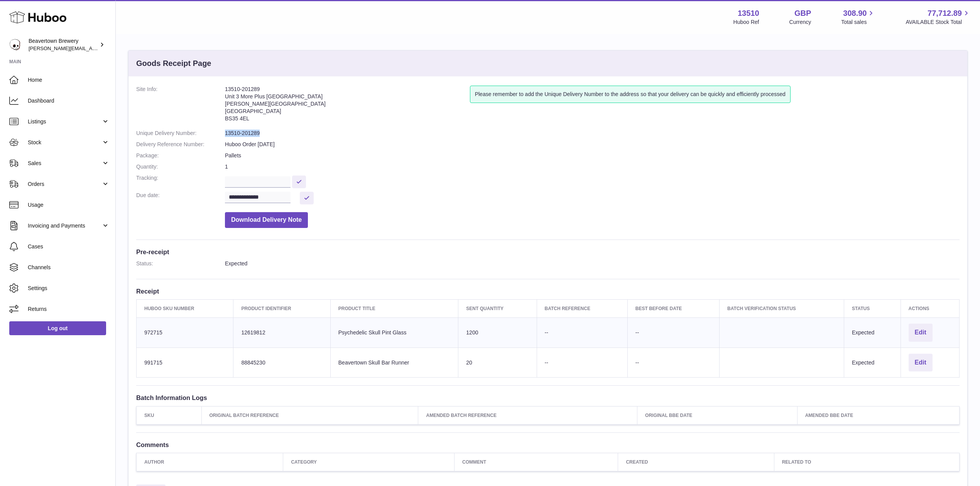
drag, startPoint x: 264, startPoint y: 129, endPoint x: 216, endPoint y: 130, distance: 48.3
click at [216, 130] on dl "**********" at bounding box center [548, 159] width 824 height 146
copy dl "13510-201289"
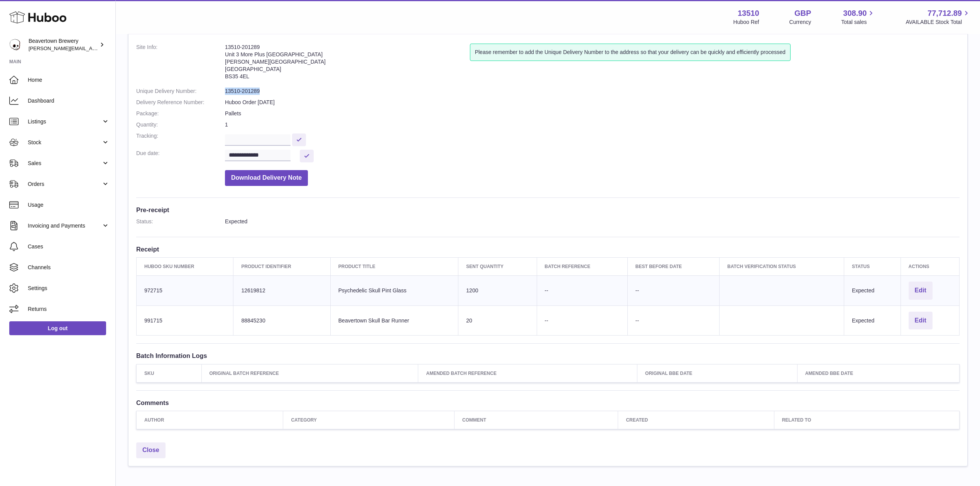
scroll to position [85, 0]
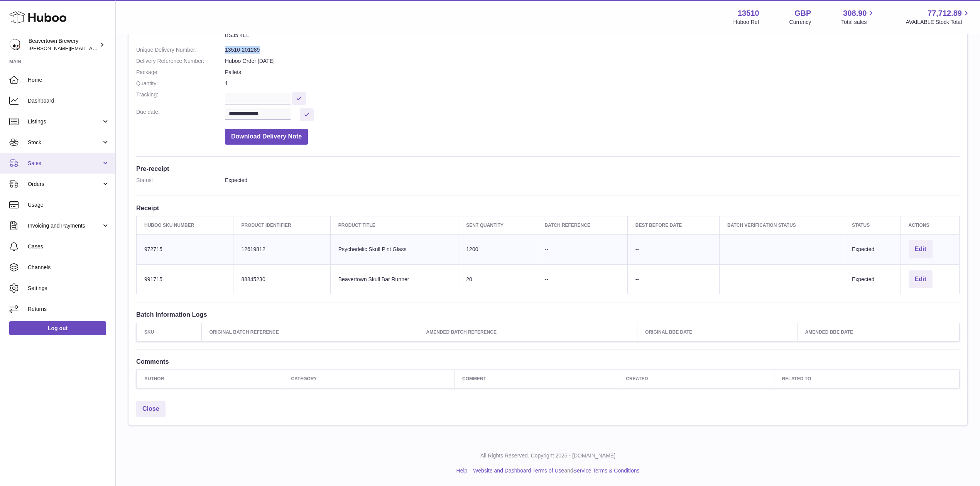
click at [42, 168] on link "Sales" at bounding box center [57, 163] width 115 height 21
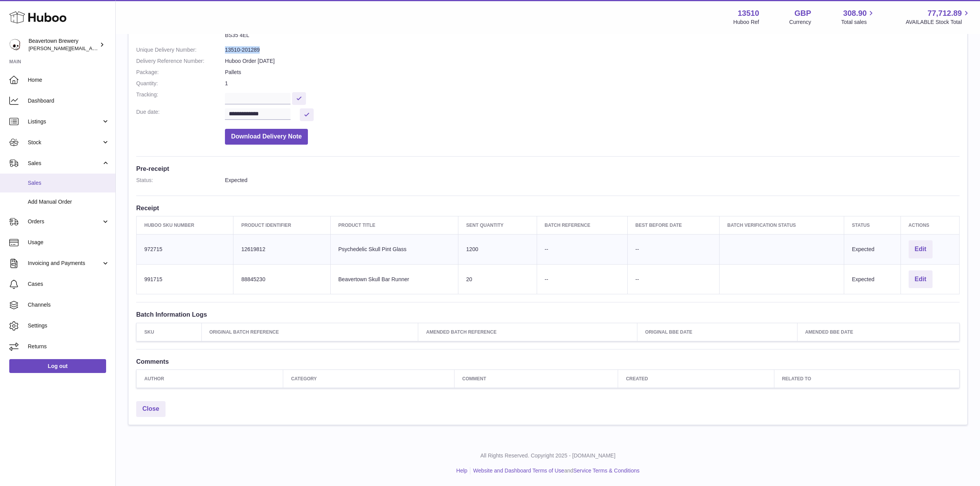
click at [49, 183] on span "Sales" at bounding box center [69, 182] width 82 height 7
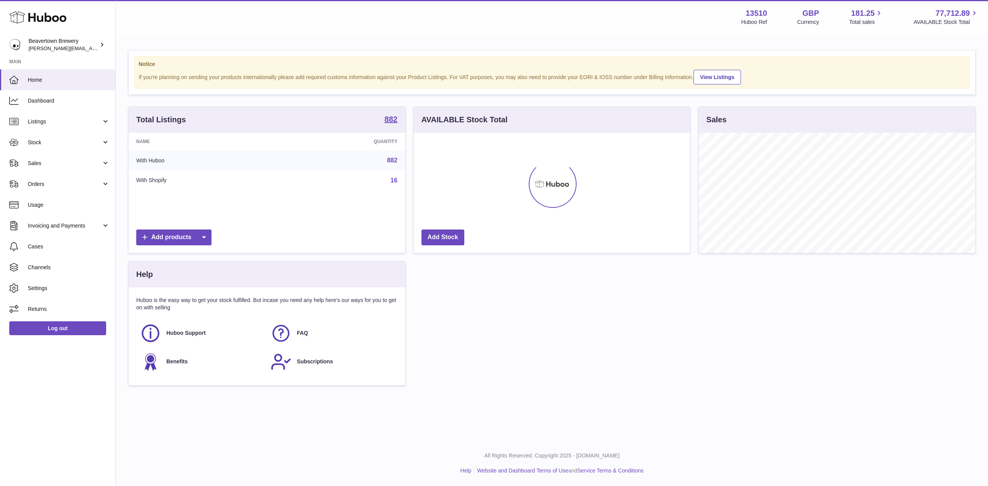
scroll to position [120, 276]
click at [69, 164] on span "Sales" at bounding box center [65, 163] width 74 height 7
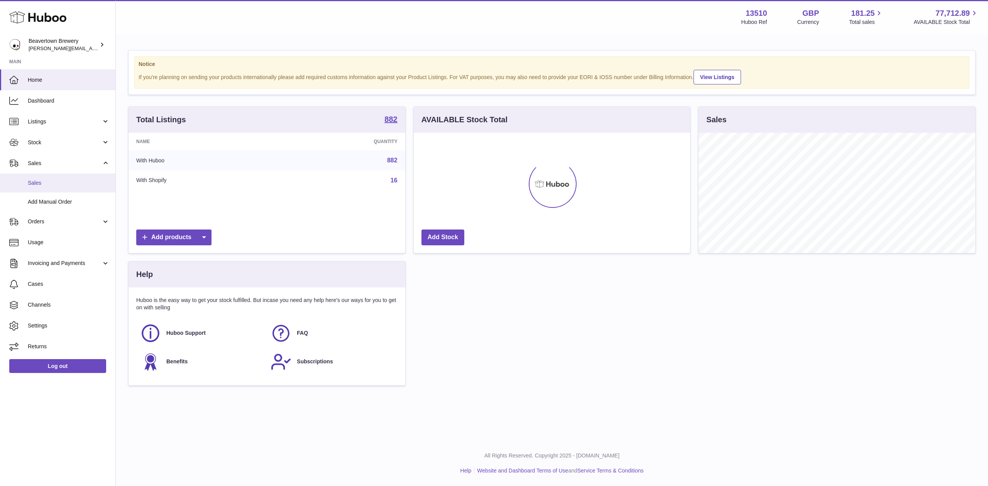
click at [62, 178] on link "Sales" at bounding box center [57, 183] width 115 height 19
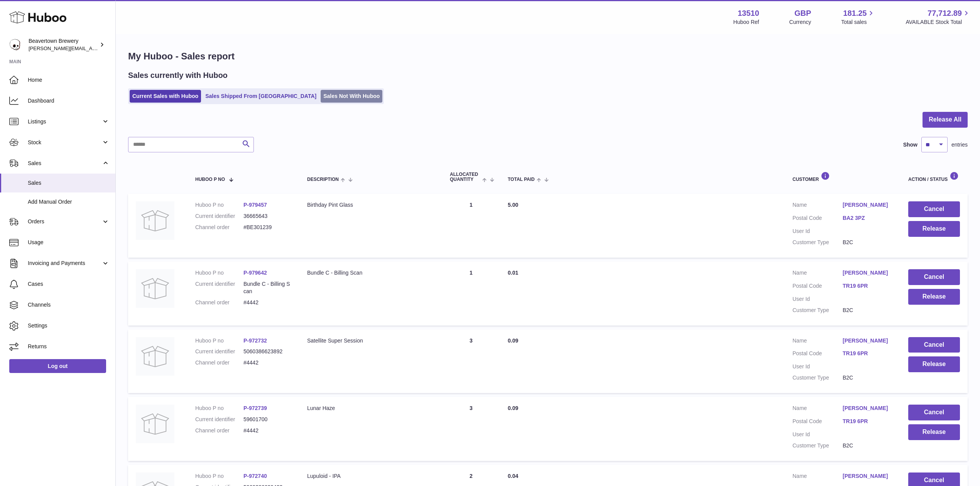
click at [321, 91] on link "Sales Not With Huboo" at bounding box center [352, 96] width 62 height 13
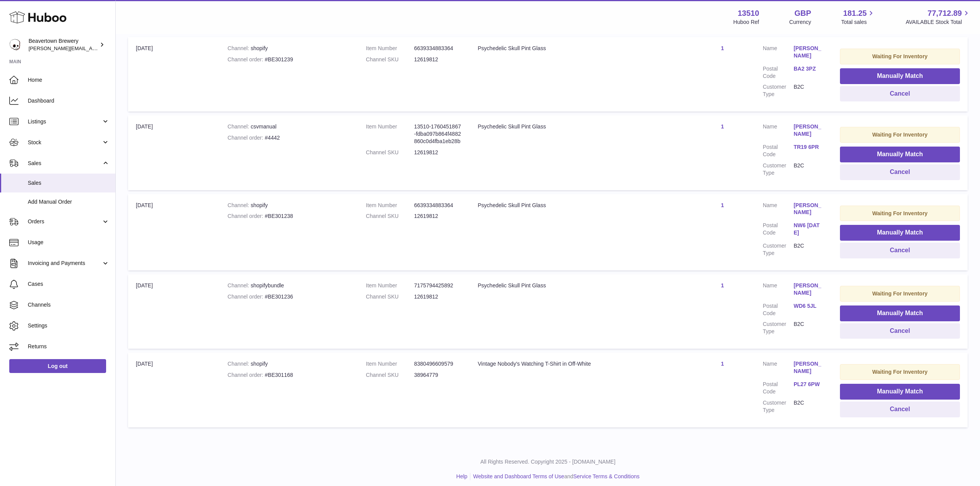
scroll to position [118, 0]
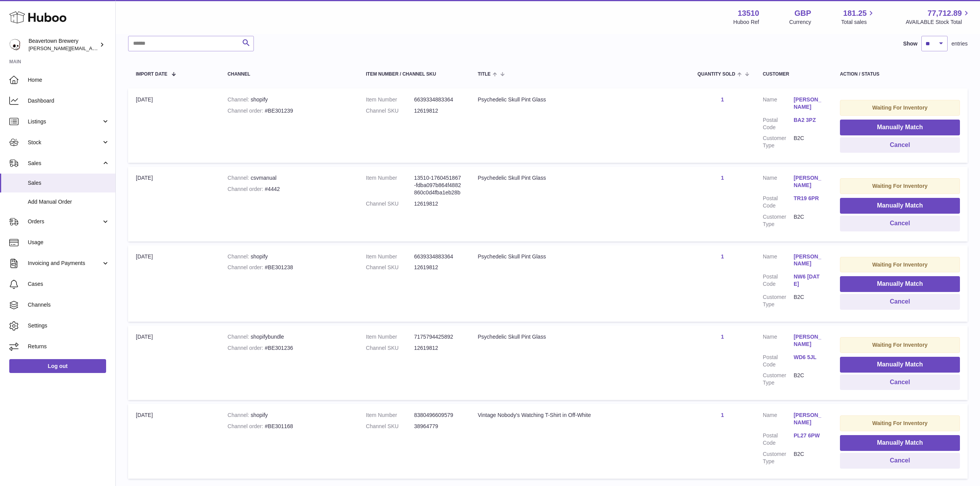
drag, startPoint x: 391, startPoint y: 200, endPoint x: 669, endPoint y: 251, distance: 283.3
click at [669, 253] on div "Psychedelic Skull Pint Glass" at bounding box center [580, 256] width 205 height 7
